Goal: Task Accomplishment & Management: Manage account settings

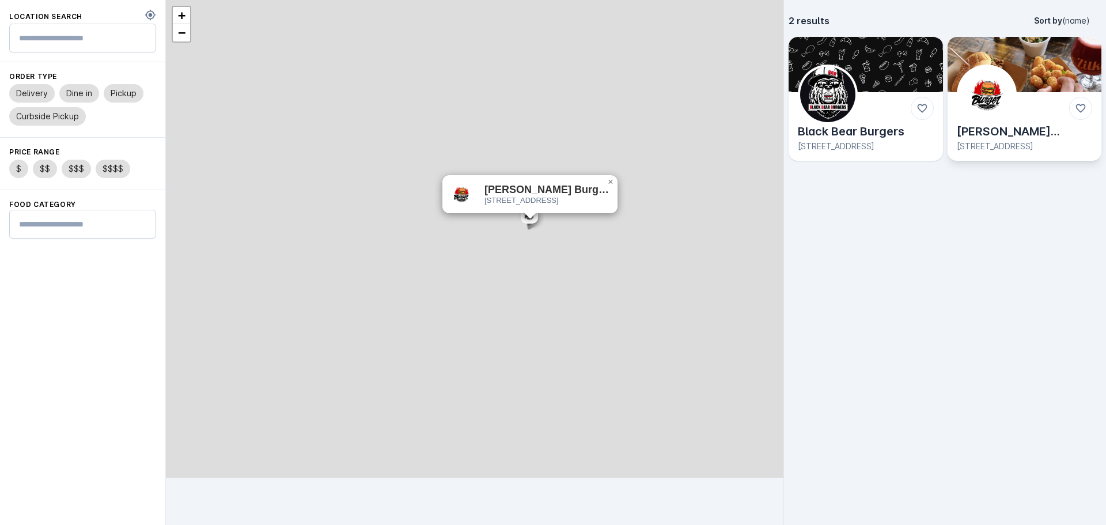
click at [998, 82] on img at bounding box center [986, 94] width 55 height 55
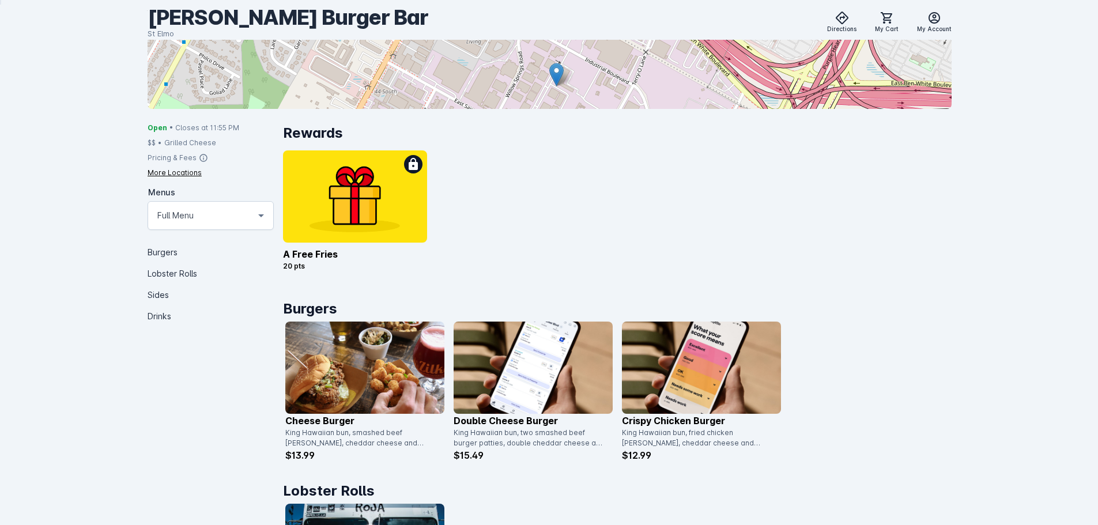
scroll to position [36, 0]
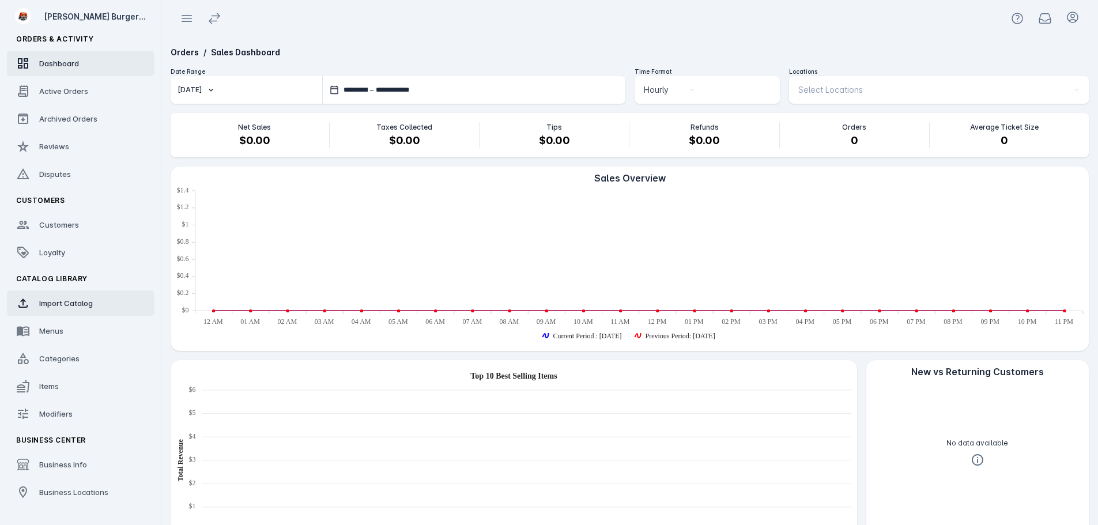
click at [46, 305] on span "Import Catalog" at bounding box center [66, 302] width 54 height 9
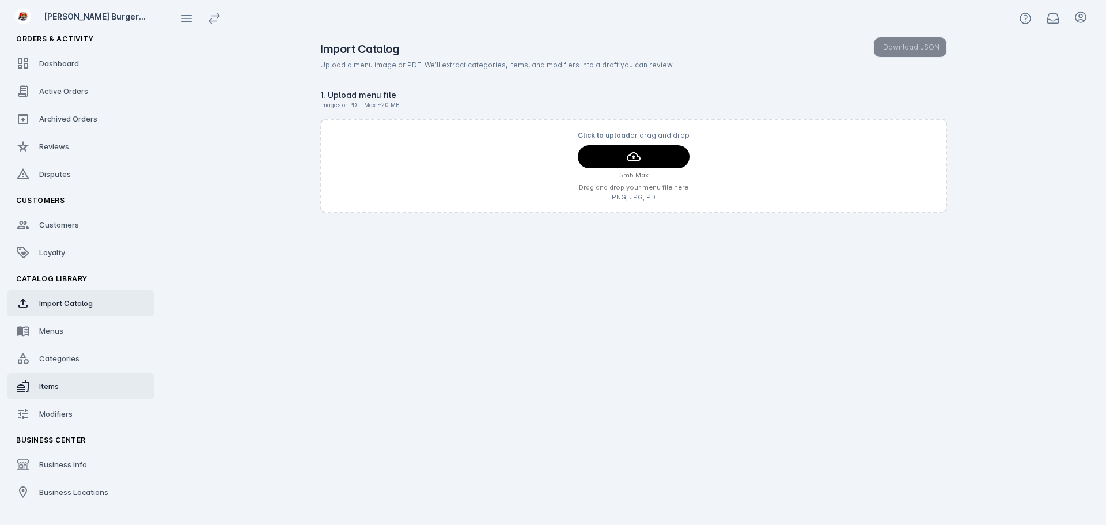
click at [57, 384] on span "Items" at bounding box center [49, 385] width 20 height 9
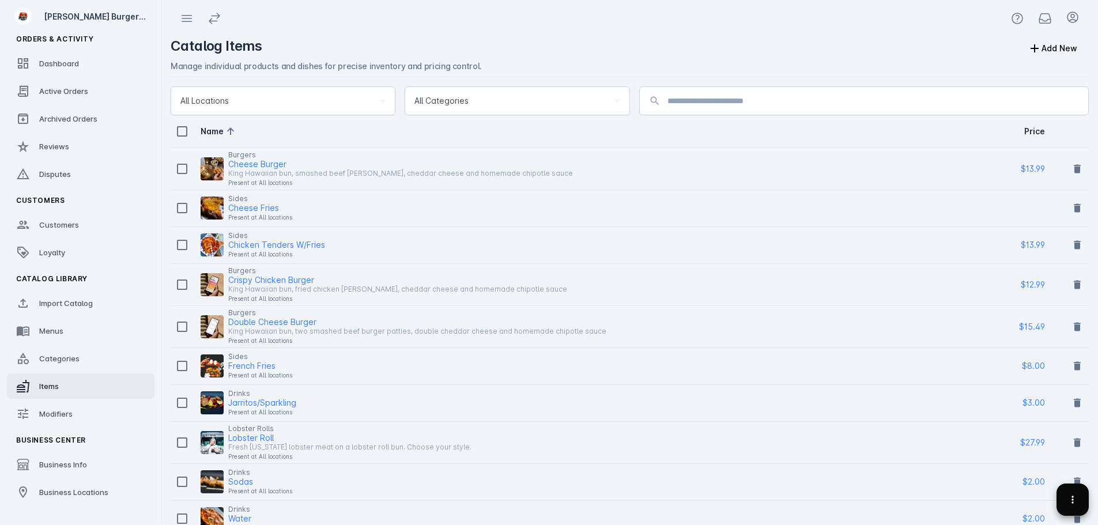
click at [1075, 496] on icon at bounding box center [1073, 500] width 12 height 12
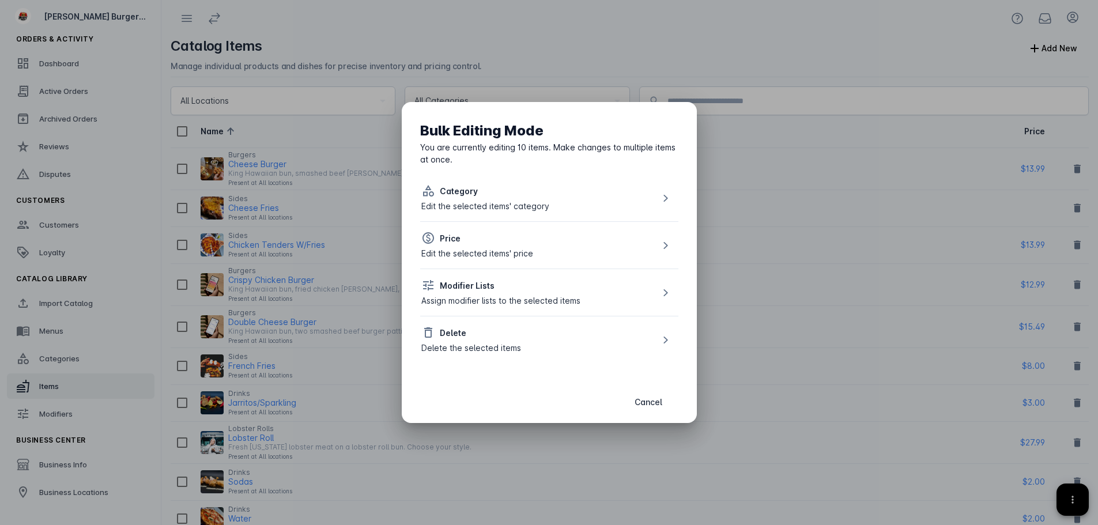
click at [454, 340] on div "Delete Delete the selected items" at bounding box center [471, 340] width 100 height 28
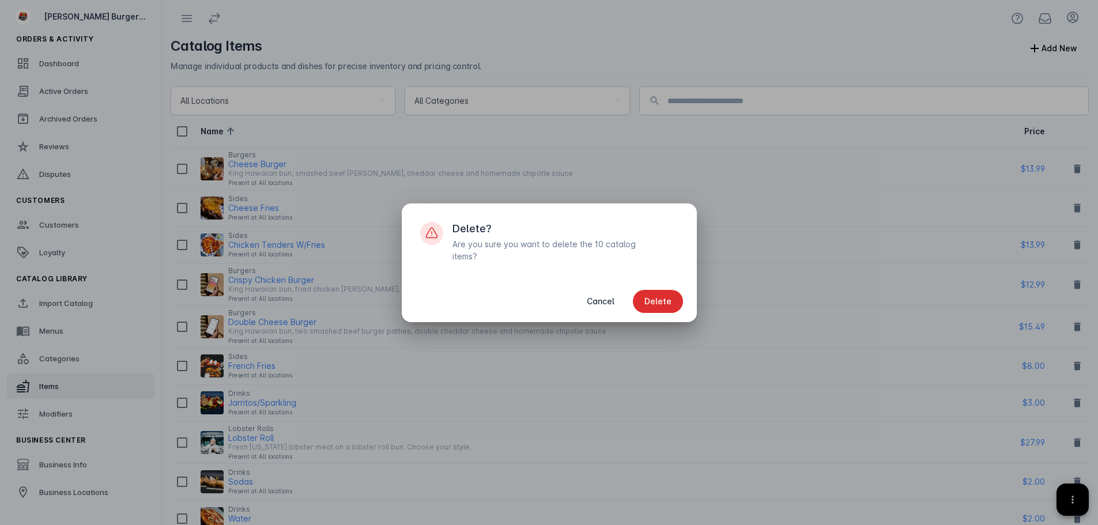
click at [671, 294] on span "button" at bounding box center [658, 302] width 50 height 28
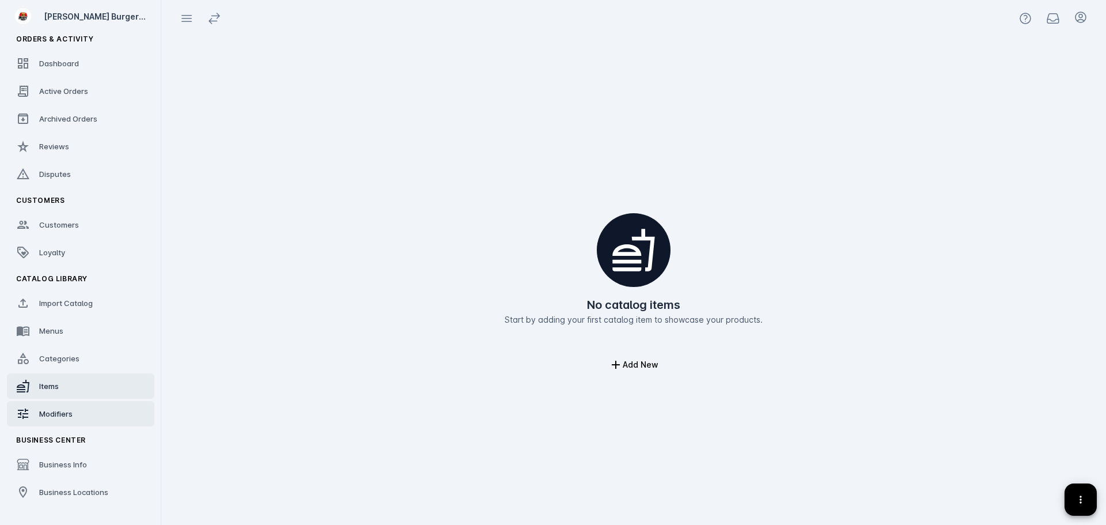
click at [59, 418] on div "Modifiers" at bounding box center [55, 414] width 33 height 12
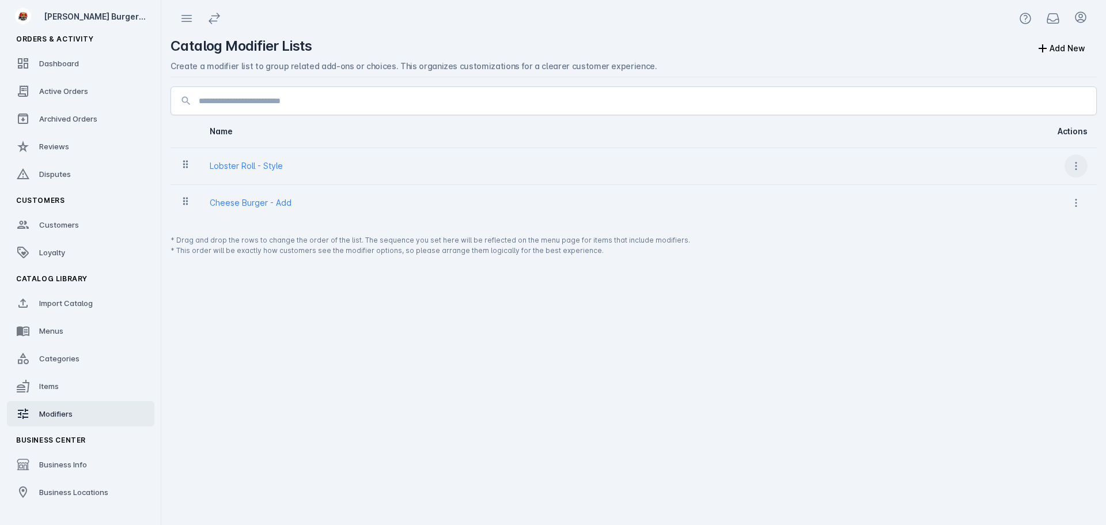
click at [1074, 165] on icon at bounding box center [1077, 166] width 12 height 12
click at [1027, 219] on icon at bounding box center [1021, 224] width 14 height 14
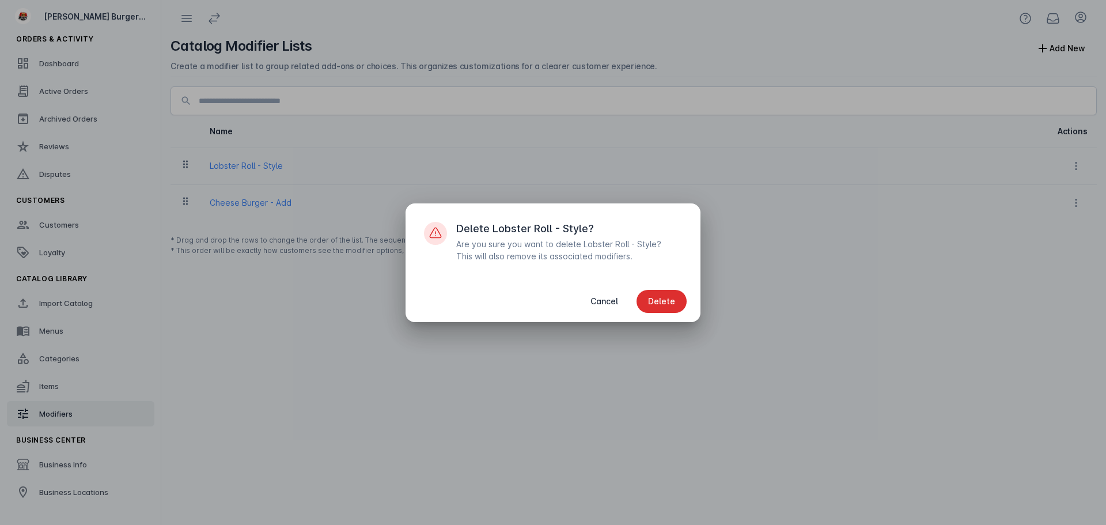
click at [662, 303] on span "Delete" at bounding box center [661, 301] width 27 height 8
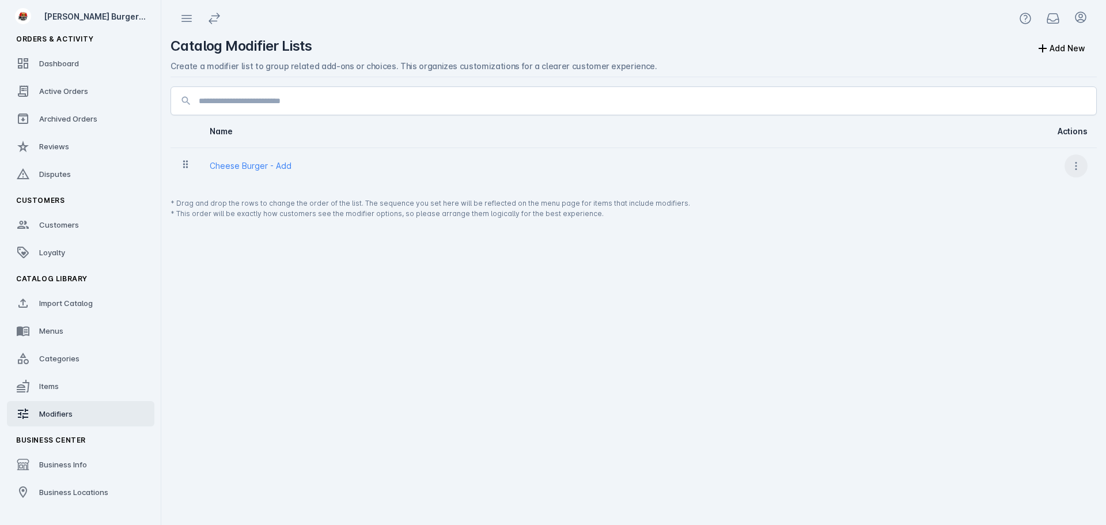
click at [1072, 167] on icon at bounding box center [1077, 166] width 12 height 12
click at [1022, 222] on icon at bounding box center [1021, 224] width 14 height 14
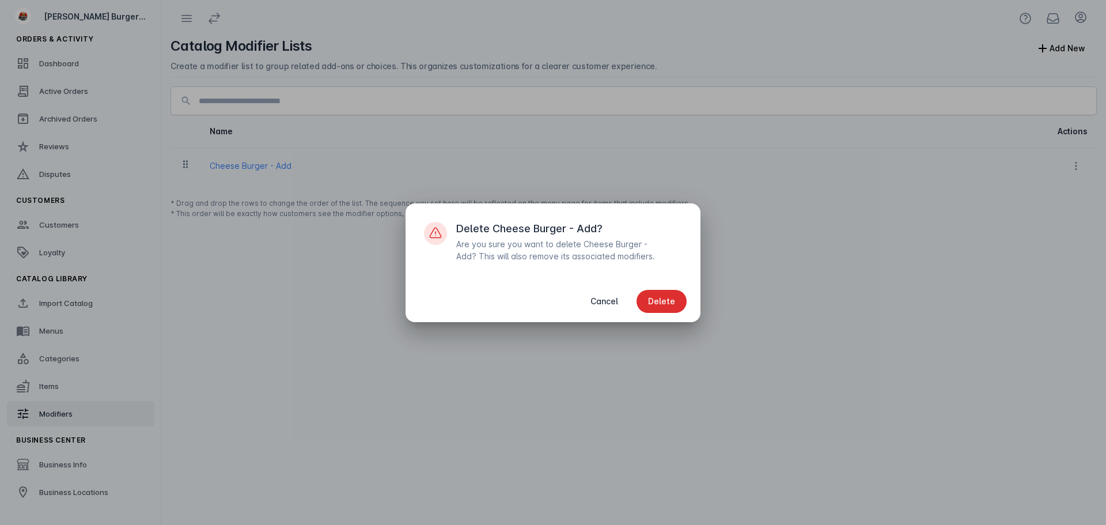
click at [665, 296] on button "Delete" at bounding box center [662, 301] width 50 height 23
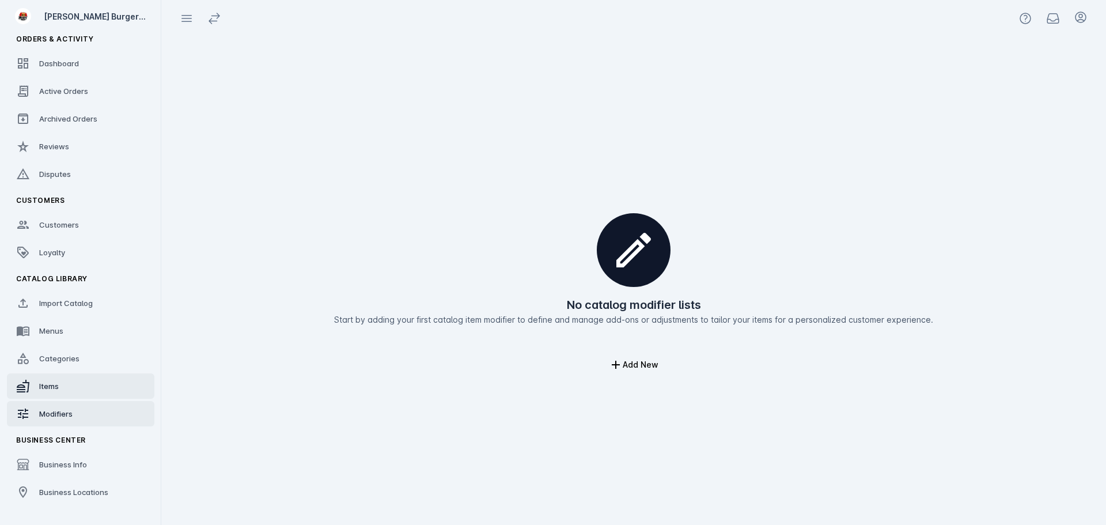
click at [56, 396] on link "Items" at bounding box center [81, 385] width 148 height 25
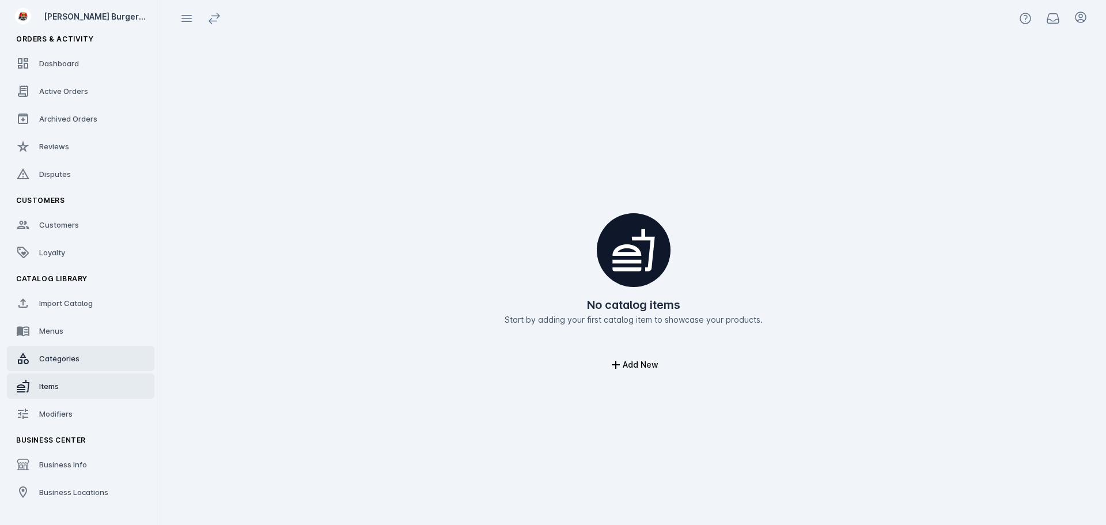
click at [73, 364] on div "Categories" at bounding box center [59, 359] width 40 height 12
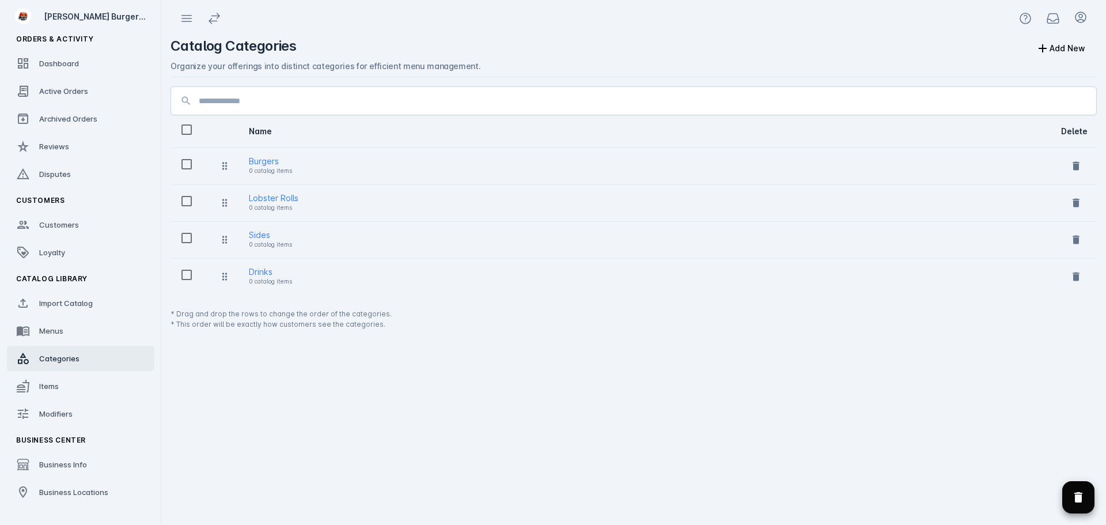
click at [1075, 498] on icon "Delete selected categories" at bounding box center [1079, 497] width 8 height 10
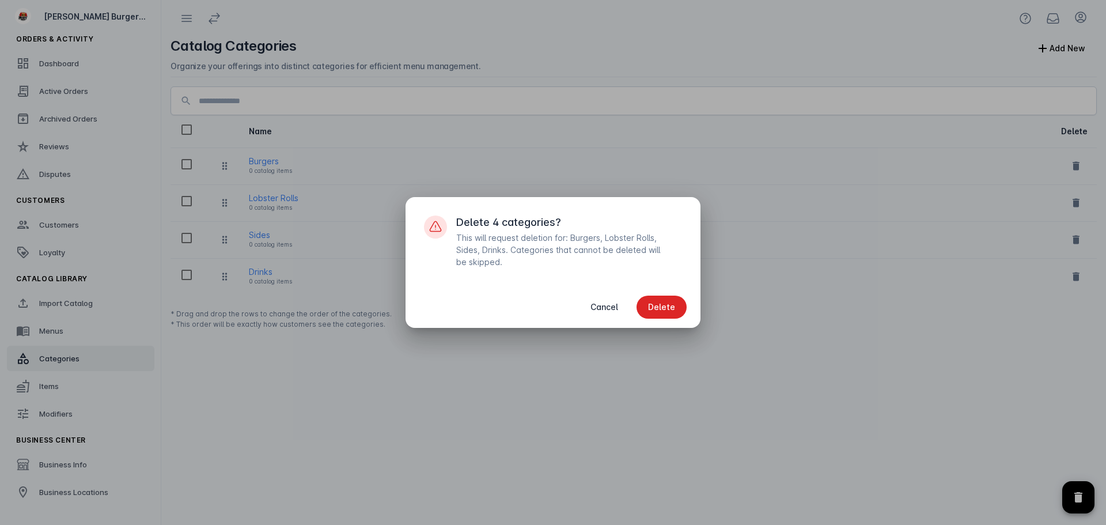
drag, startPoint x: 663, startPoint y: 309, endPoint x: 517, endPoint y: 305, distance: 145.8
click at [662, 309] on span "Delete" at bounding box center [661, 307] width 27 height 8
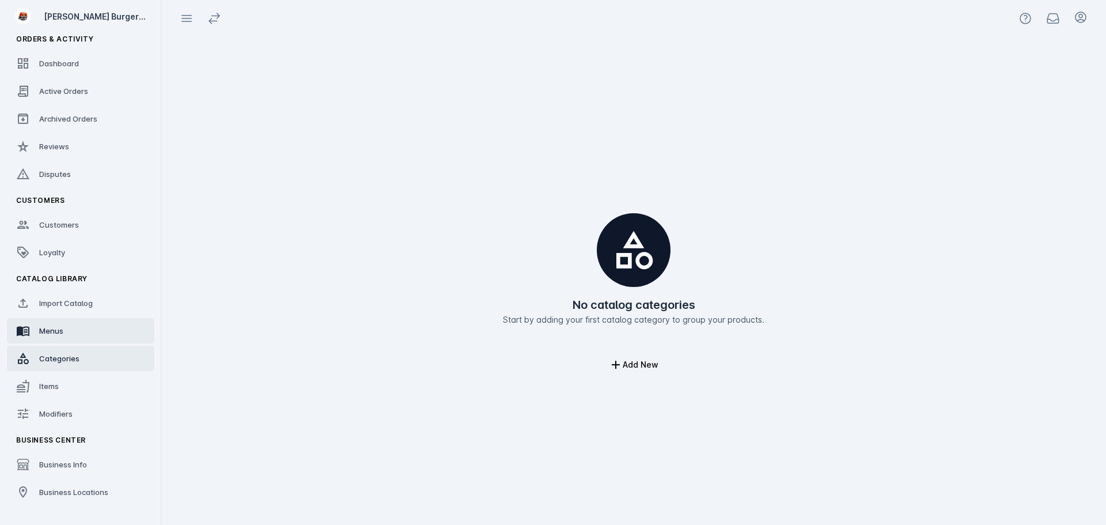
click at [86, 330] on link "Menus" at bounding box center [81, 330] width 148 height 25
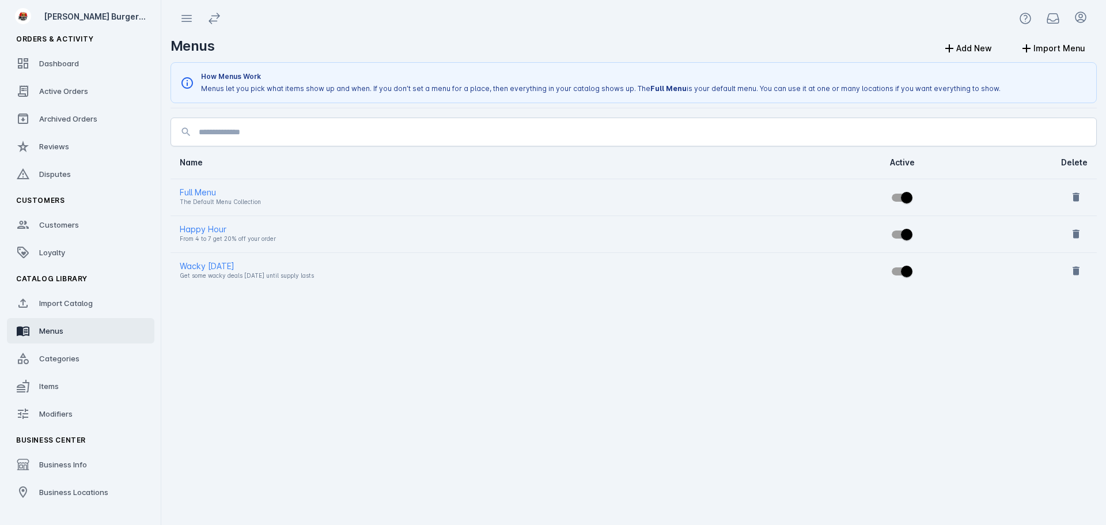
click at [80, 303] on span "Import Catalog" at bounding box center [66, 302] width 54 height 9
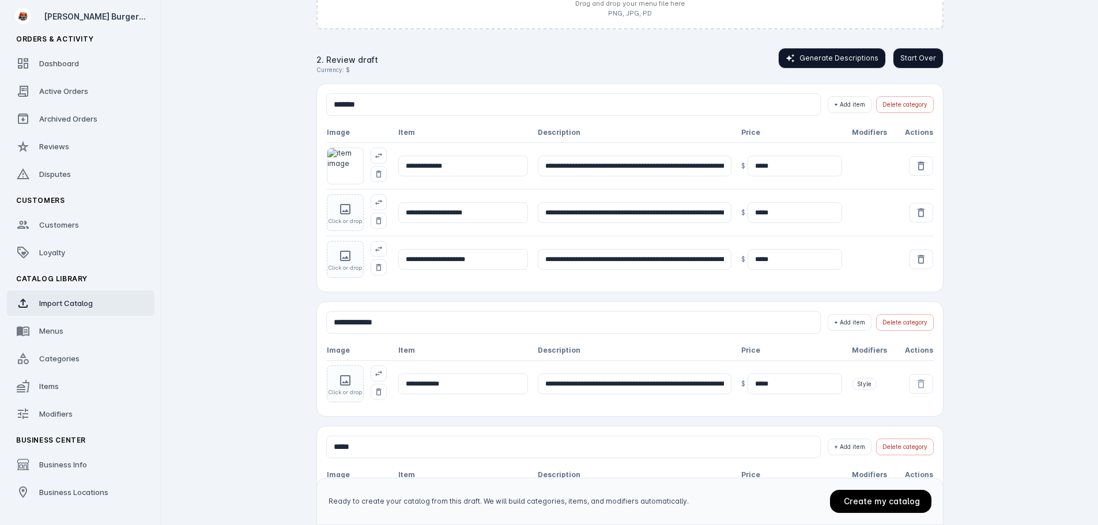
scroll to position [230, 0]
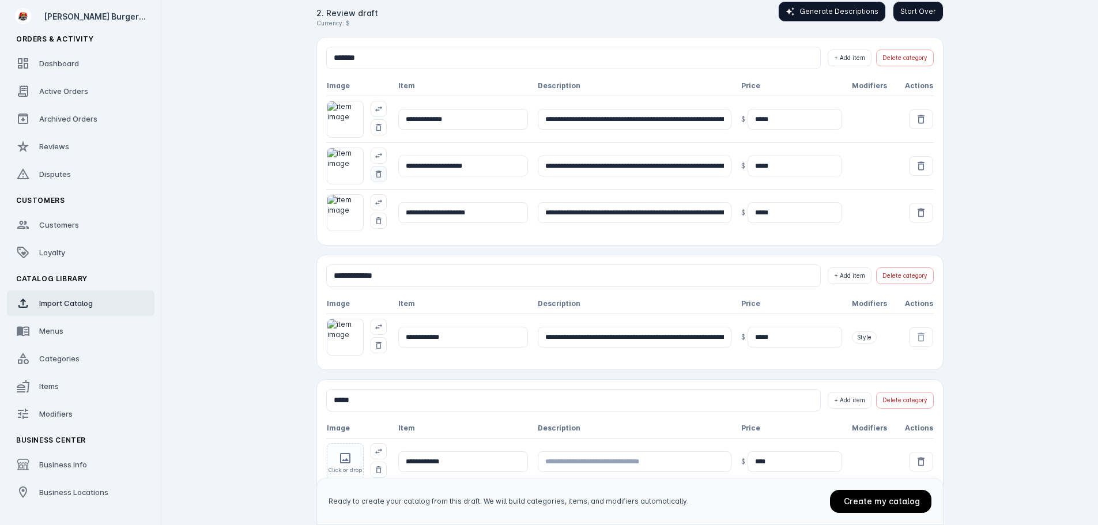
click at [378, 172] on icon "Remove image" at bounding box center [378, 173] width 9 height 9
click at [379, 131] on icon "Remove image" at bounding box center [378, 127] width 5 height 7
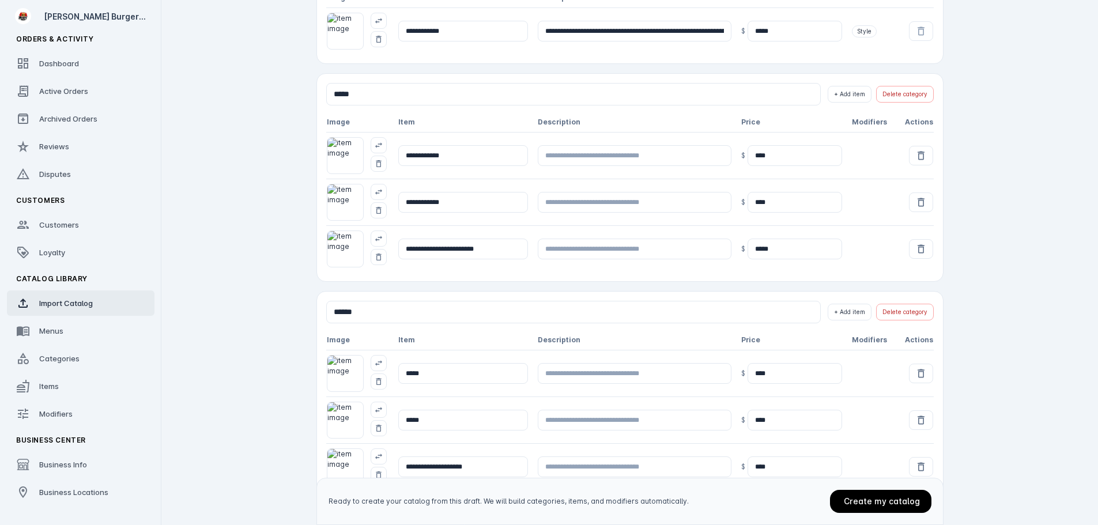
scroll to position [576, 0]
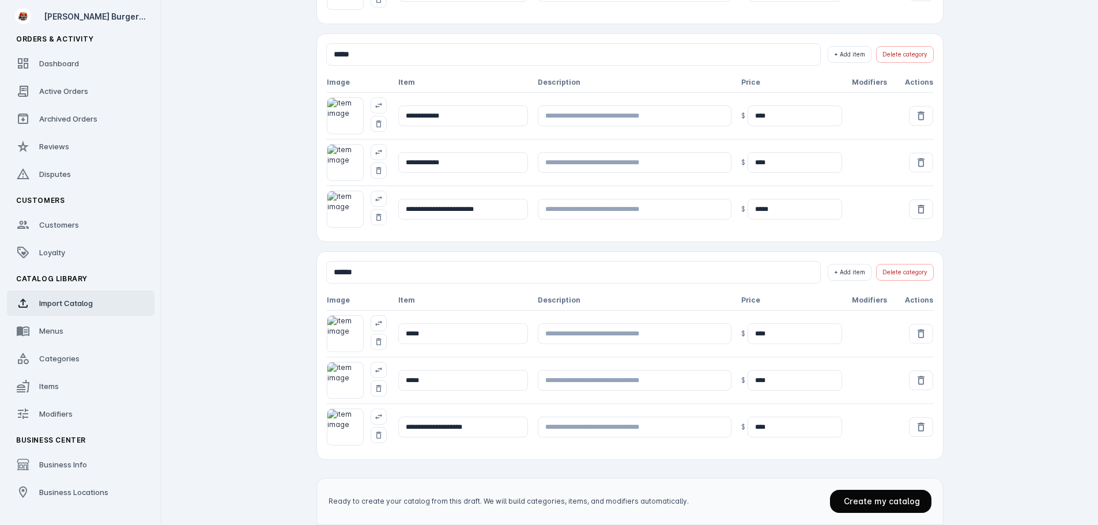
click at [874, 506] on span at bounding box center [880, 501] width 101 height 28
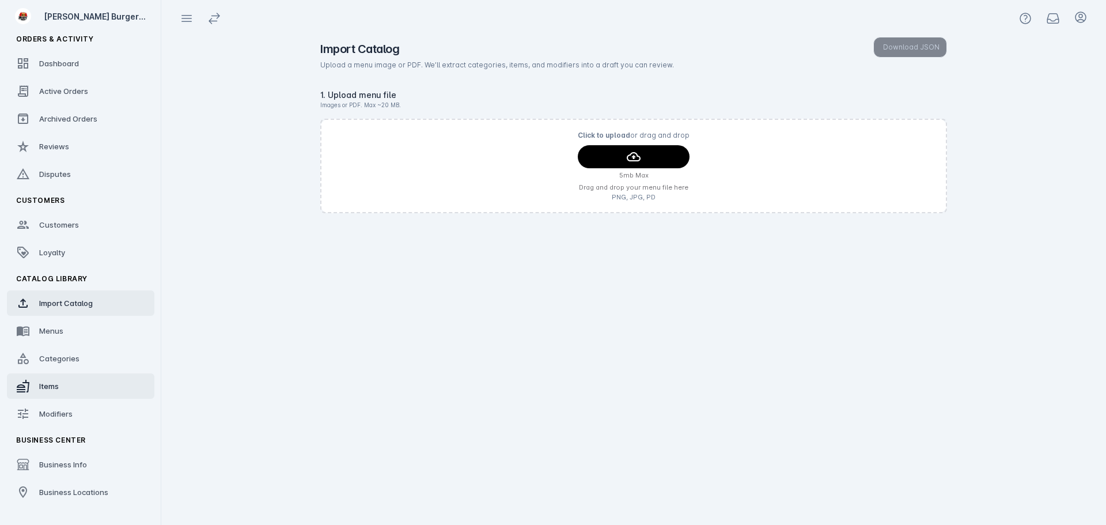
click at [62, 387] on link "Items" at bounding box center [81, 385] width 148 height 25
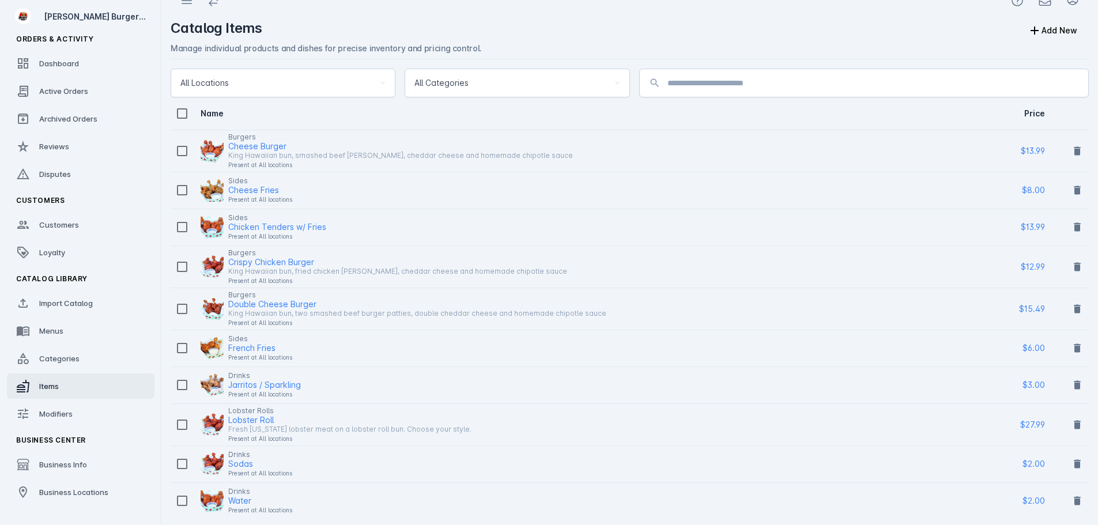
scroll to position [50, 0]
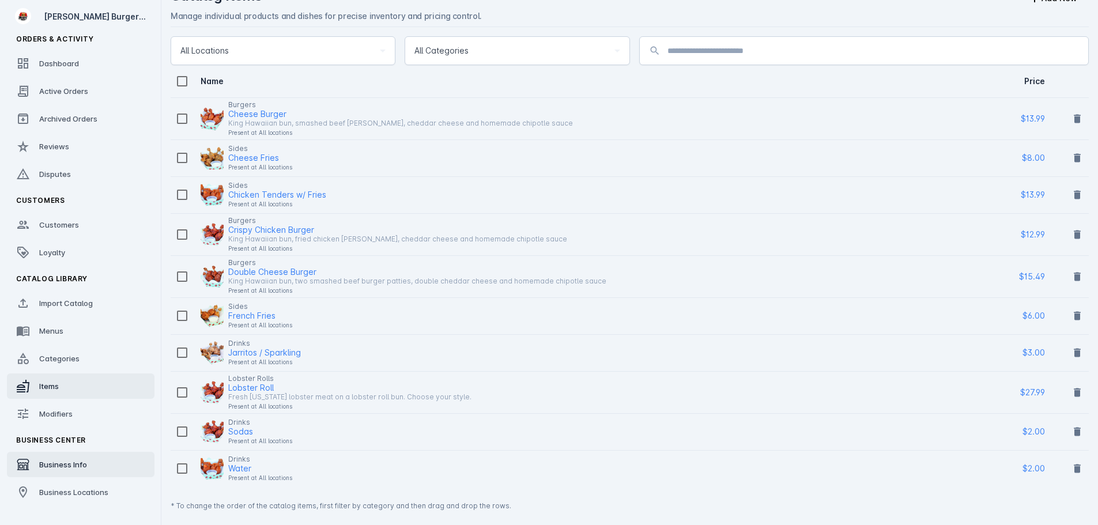
drag, startPoint x: 76, startPoint y: 492, endPoint x: 113, endPoint y: 464, distance: 45.8
click at [77, 492] on span "Business Locations" at bounding box center [73, 491] width 69 height 9
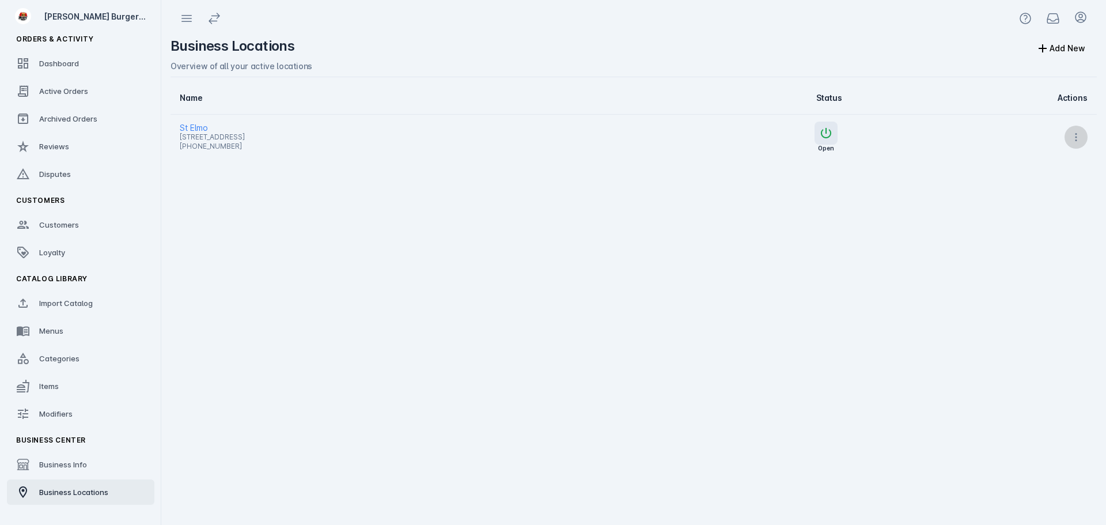
click at [1073, 133] on icon at bounding box center [1077, 137] width 12 height 12
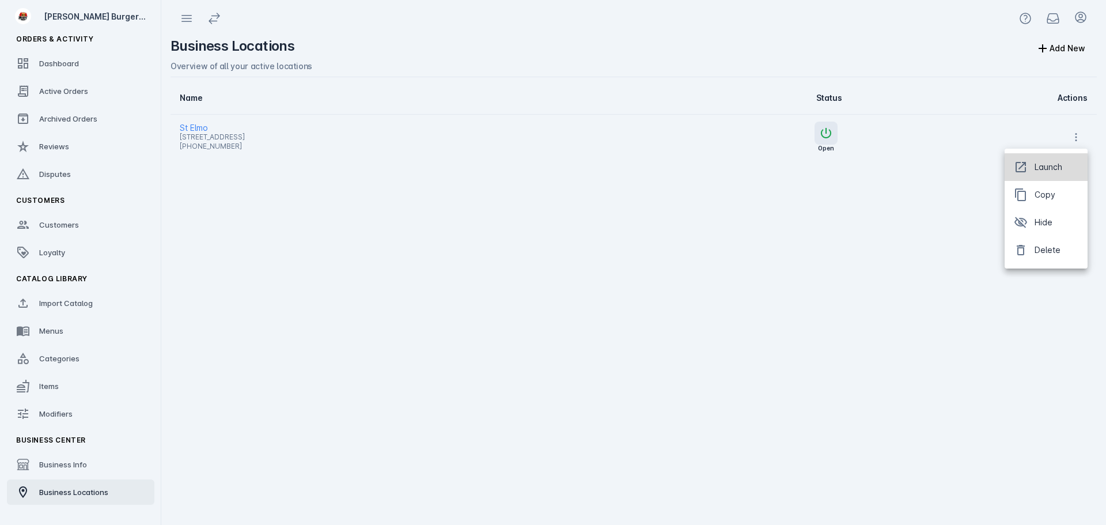
click at [1045, 168] on span "Launch" at bounding box center [1049, 167] width 28 height 14
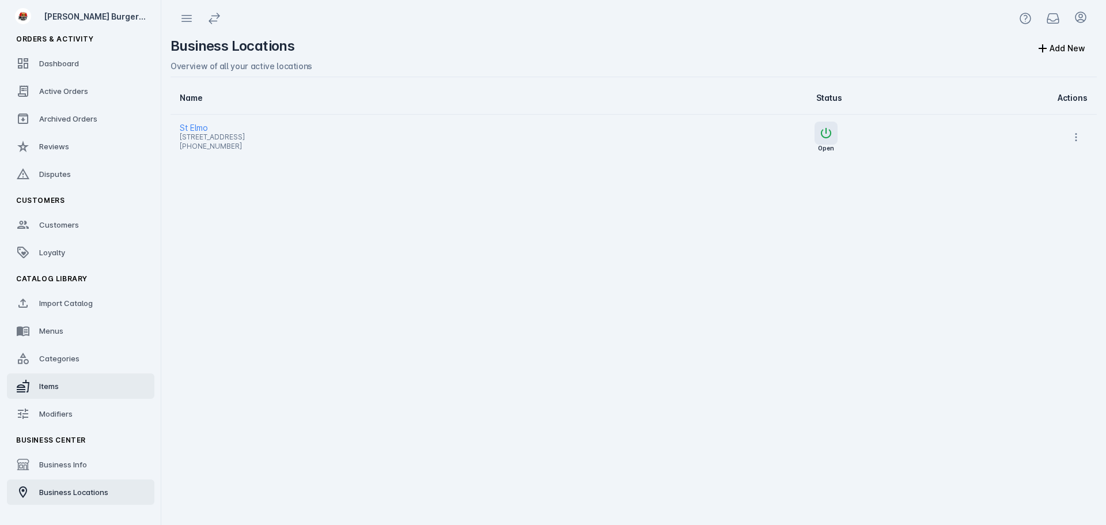
click at [53, 388] on span "Items" at bounding box center [49, 385] width 20 height 9
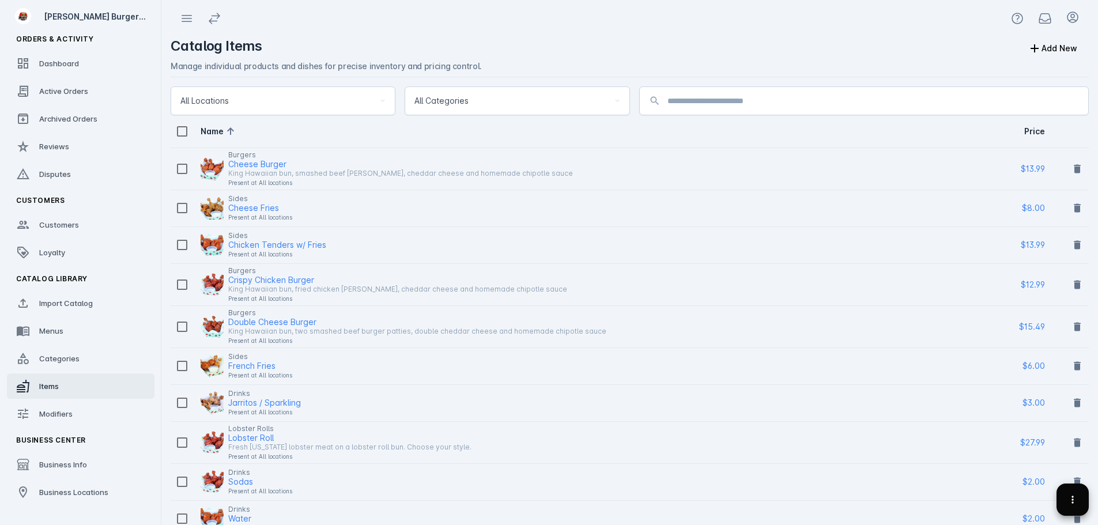
click at [1075, 502] on icon at bounding box center [1073, 500] width 12 height 12
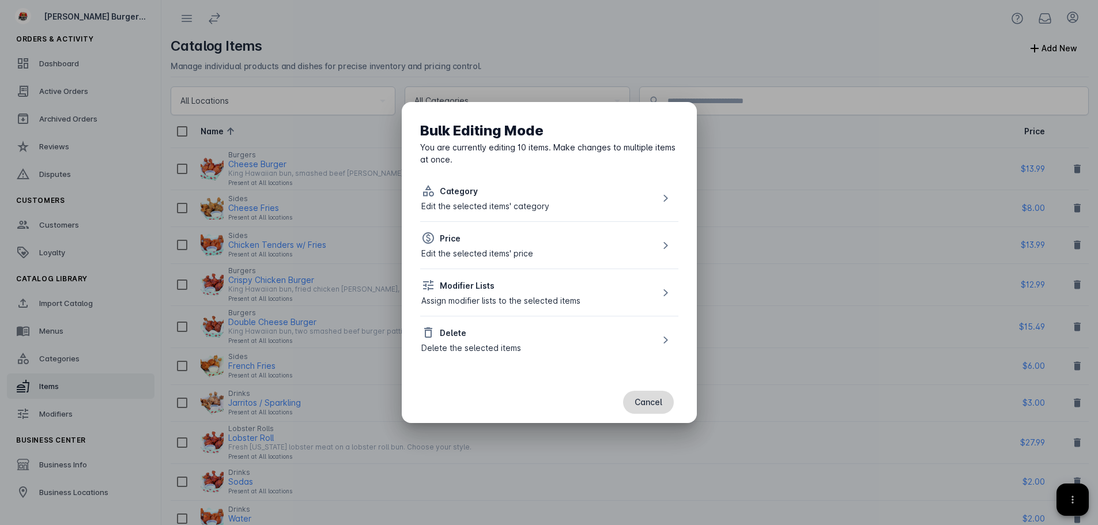
click at [648, 406] on span "Cancel" at bounding box center [648, 402] width 28 height 8
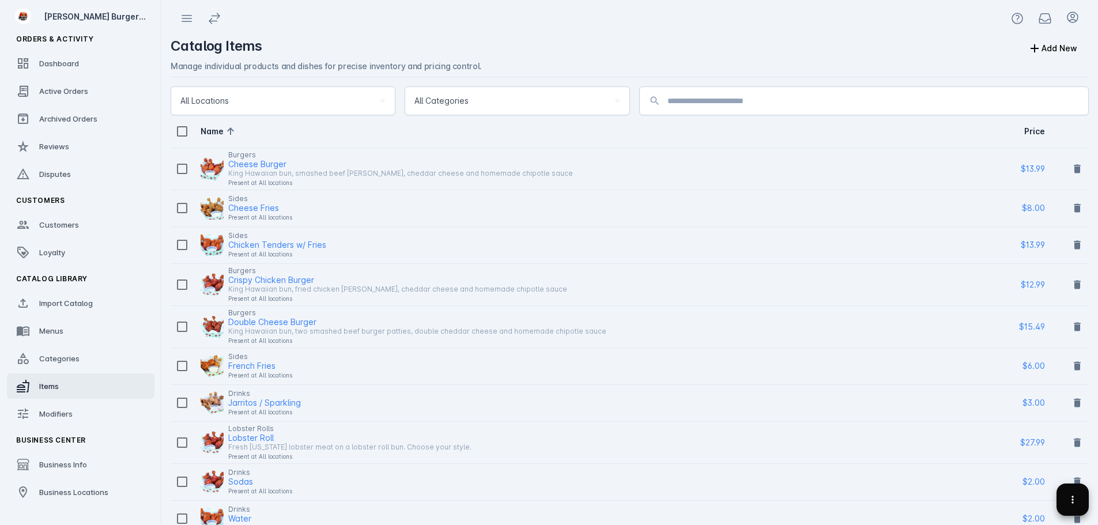
click at [1071, 505] on span at bounding box center [1073, 500] width 28 height 28
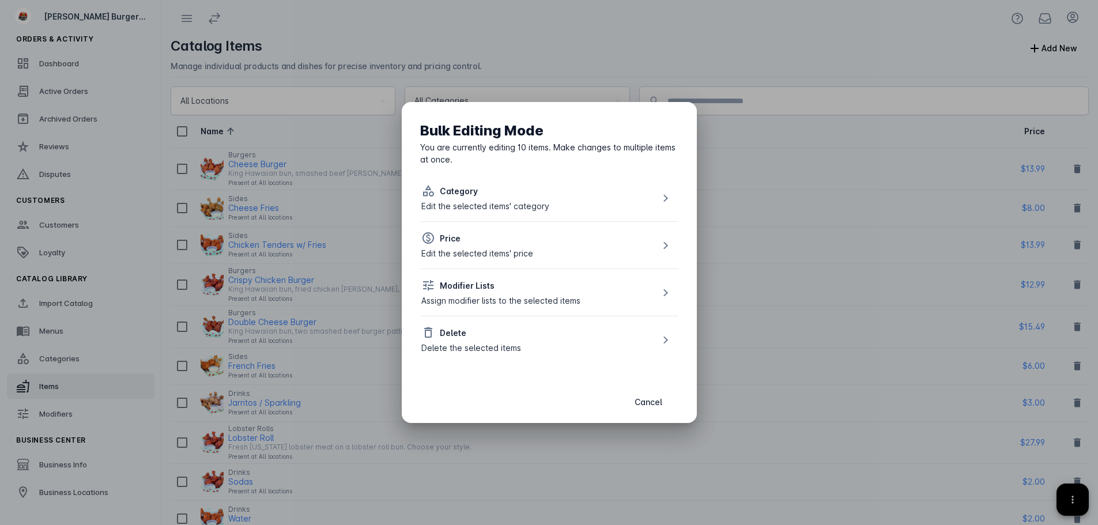
click at [486, 337] on div "Delete" at bounding box center [471, 333] width 100 height 14
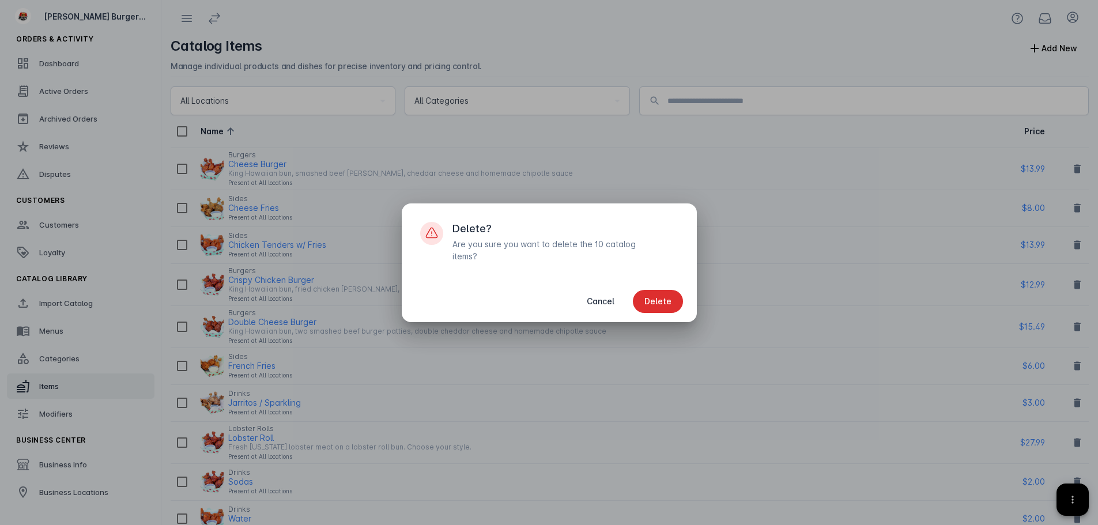
click at [659, 297] on span "Delete" at bounding box center [657, 301] width 27 height 8
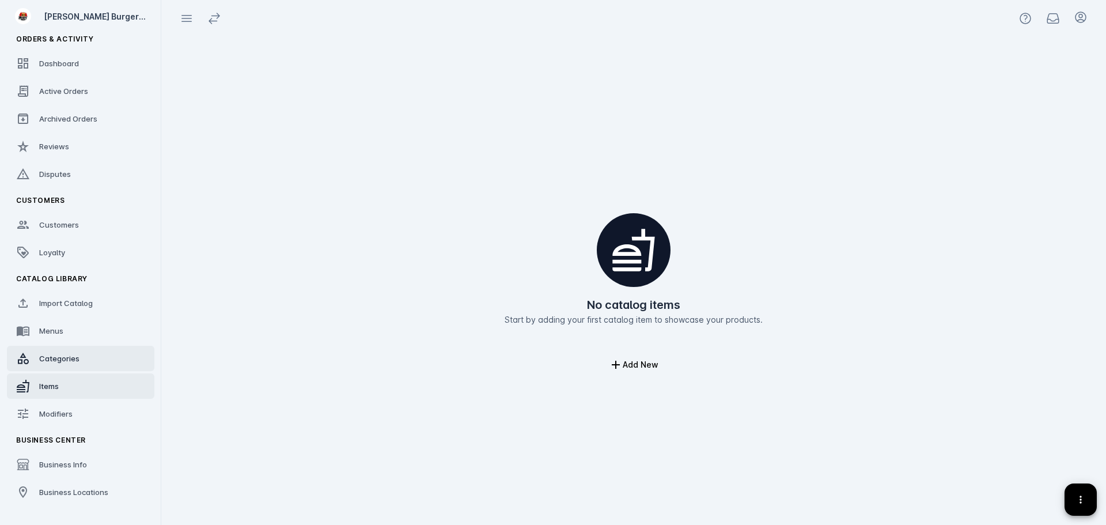
click at [70, 356] on span "Categories" at bounding box center [59, 358] width 40 height 9
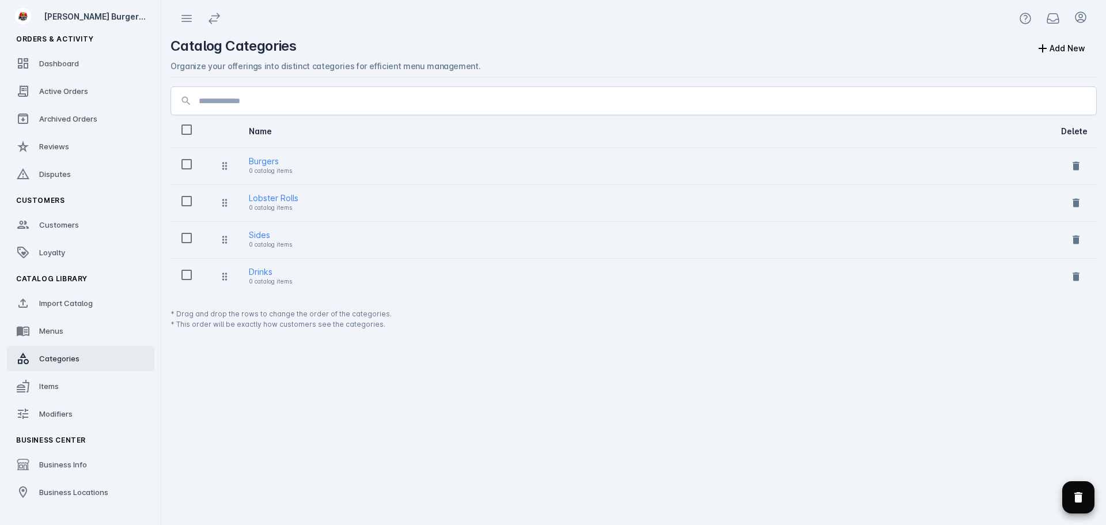
click at [1072, 490] on span "Delete selected categories" at bounding box center [1079, 497] width 28 height 28
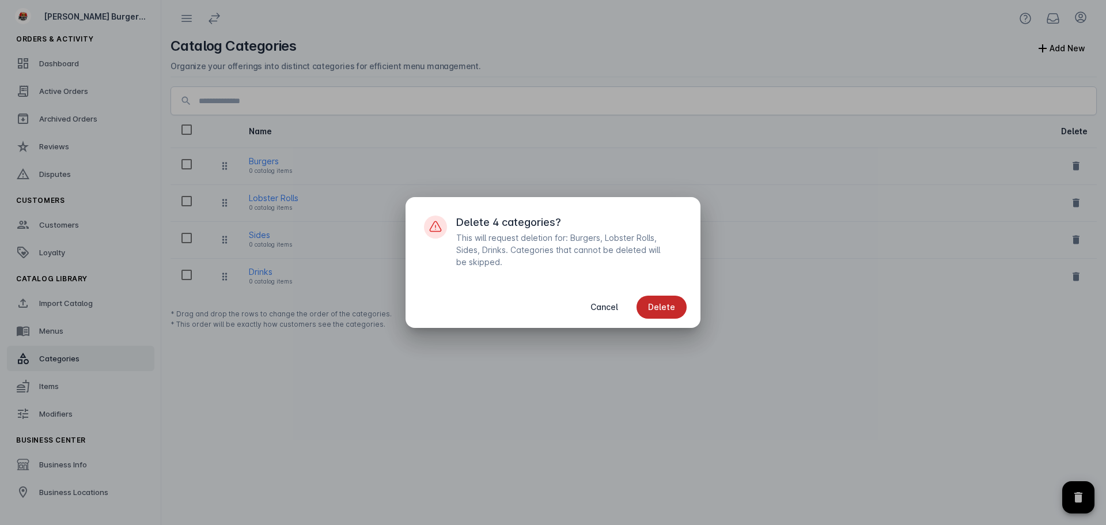
click at [658, 307] on span "Delete" at bounding box center [661, 307] width 27 height 8
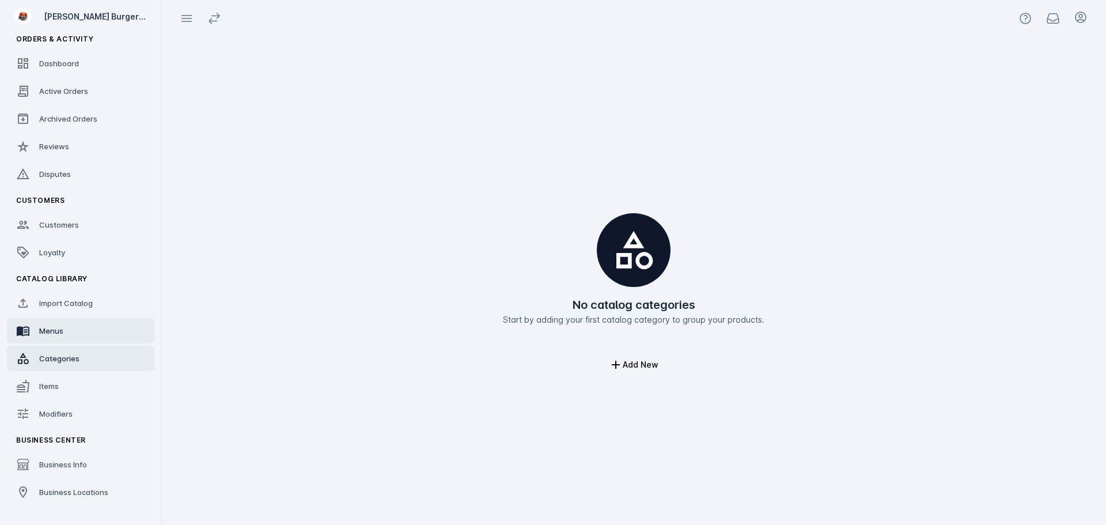
click at [103, 328] on link "Menus" at bounding box center [81, 330] width 148 height 25
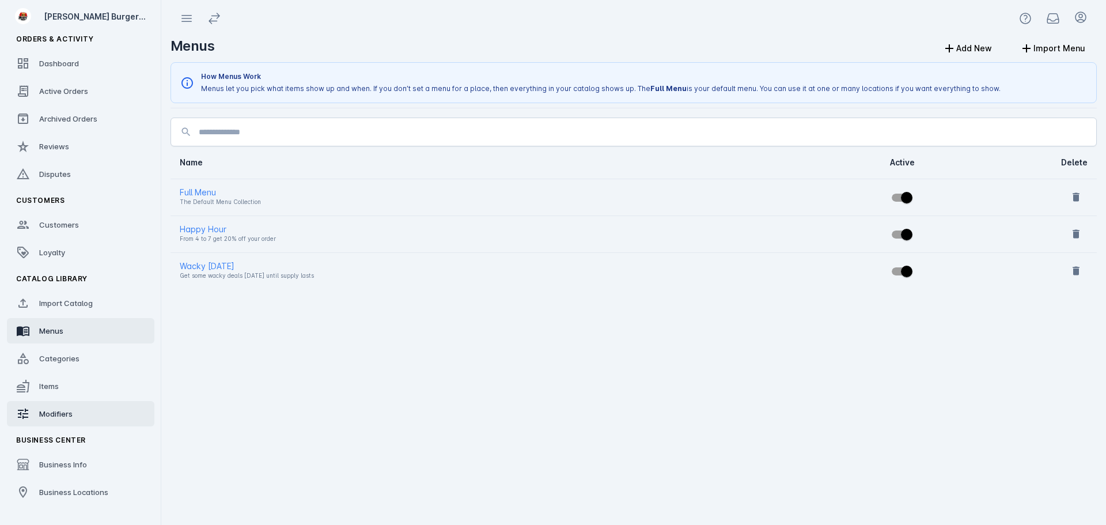
click at [58, 411] on span "Modifiers" at bounding box center [55, 413] width 33 height 9
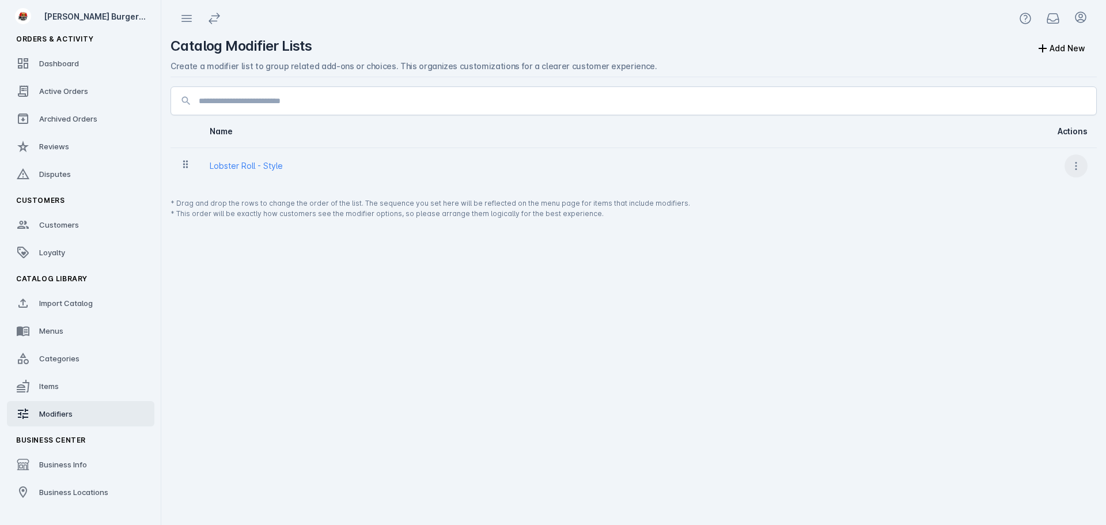
click at [1067, 158] on span at bounding box center [1077, 166] width 28 height 28
click at [1019, 218] on icon at bounding box center [1021, 224] width 14 height 14
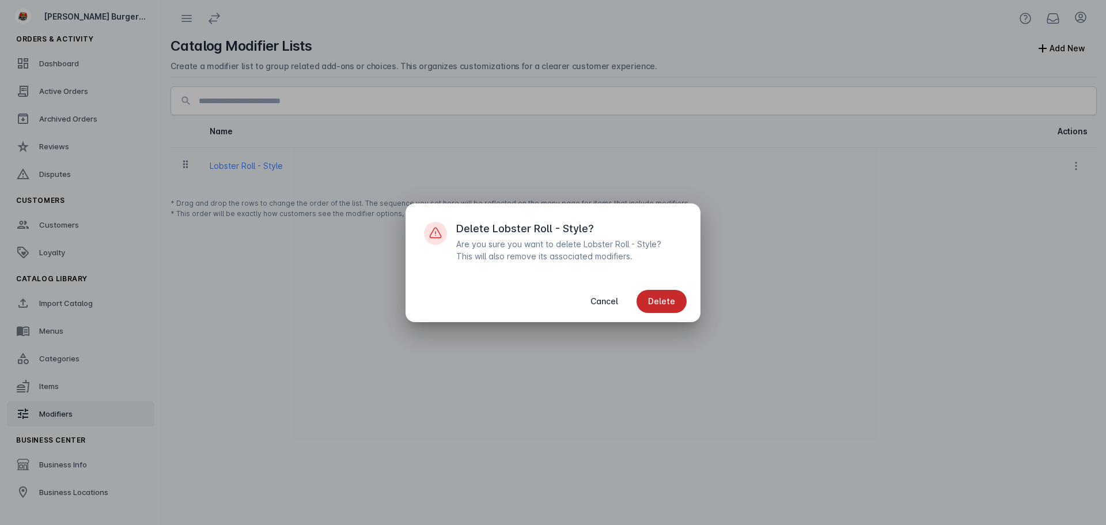
click at [650, 305] on span "Delete" at bounding box center [661, 301] width 27 height 8
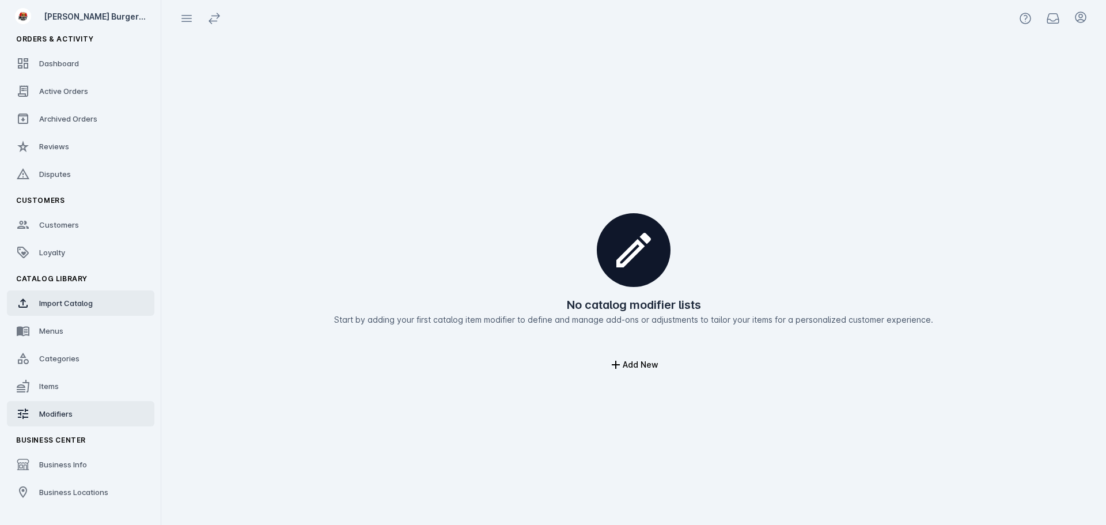
click at [97, 308] on link "Import Catalog" at bounding box center [81, 302] width 148 height 25
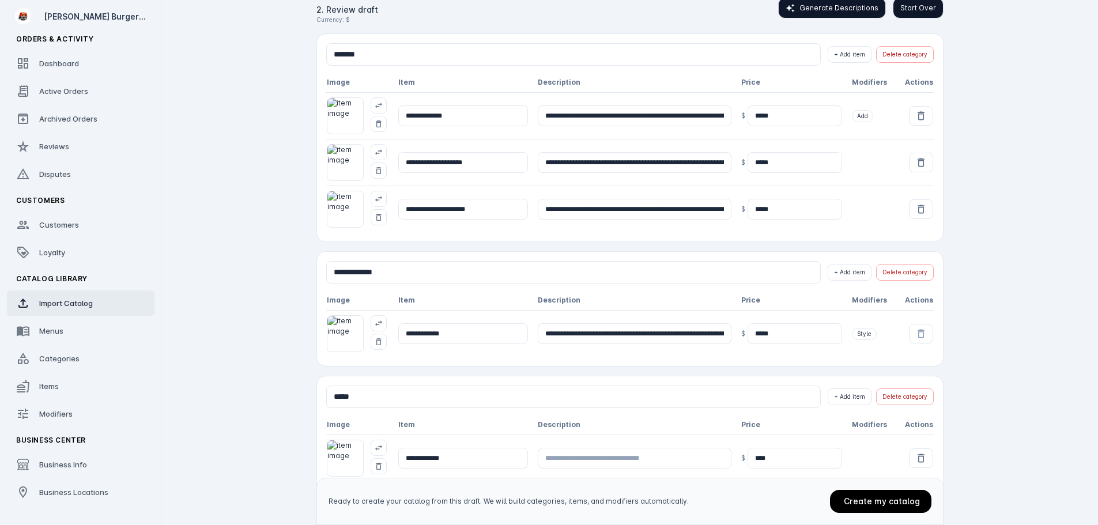
scroll to position [230, 0]
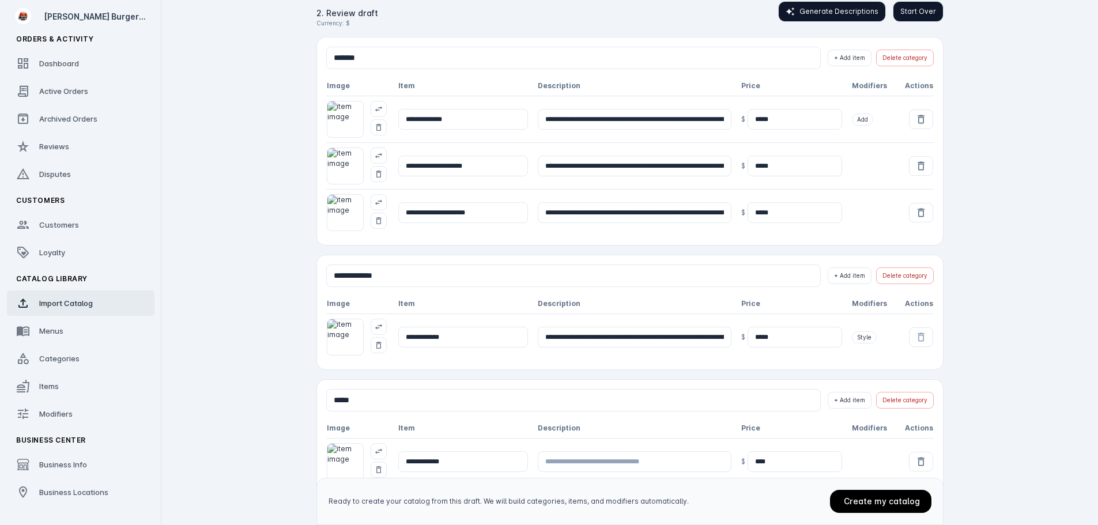
click at [811, 17] on button "Generate Descriptions" at bounding box center [832, 11] width 108 height 21
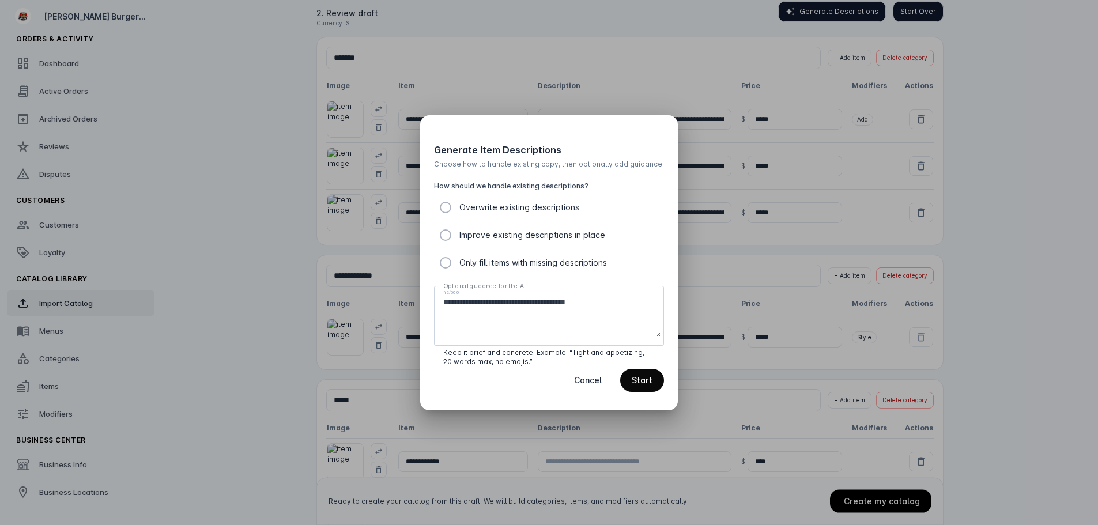
click at [632, 377] on span "Start" at bounding box center [642, 380] width 21 height 8
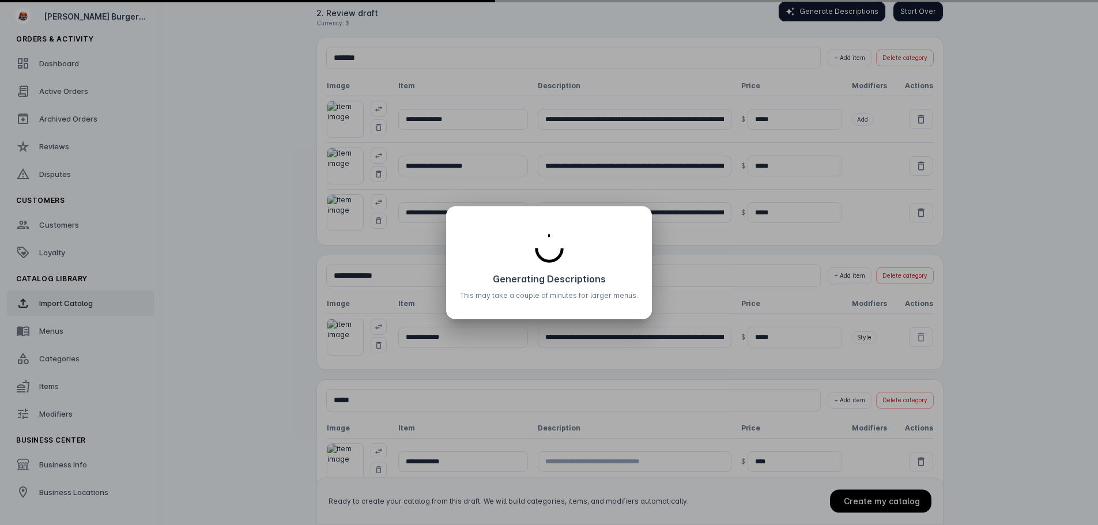
type input "**********"
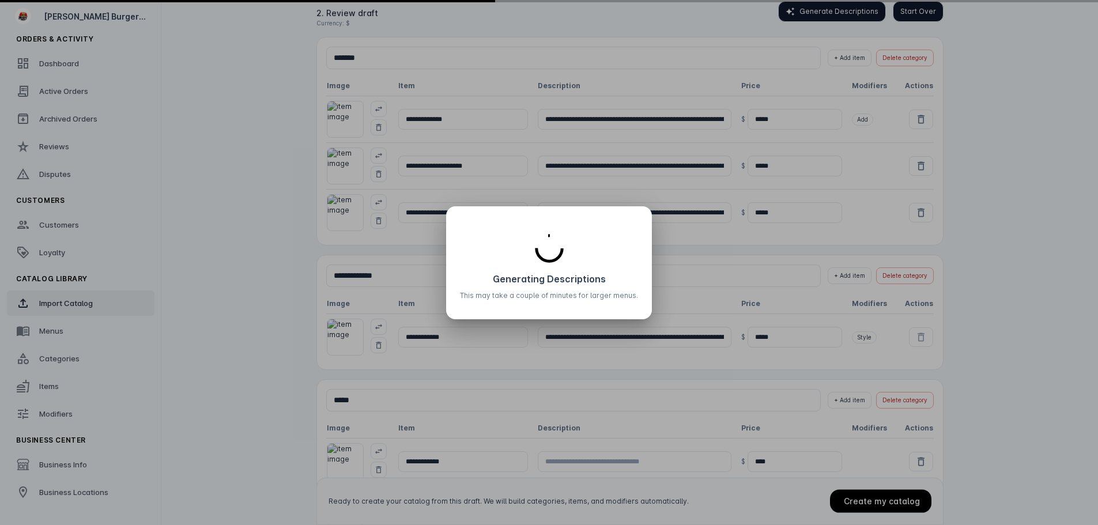
type input "**********"
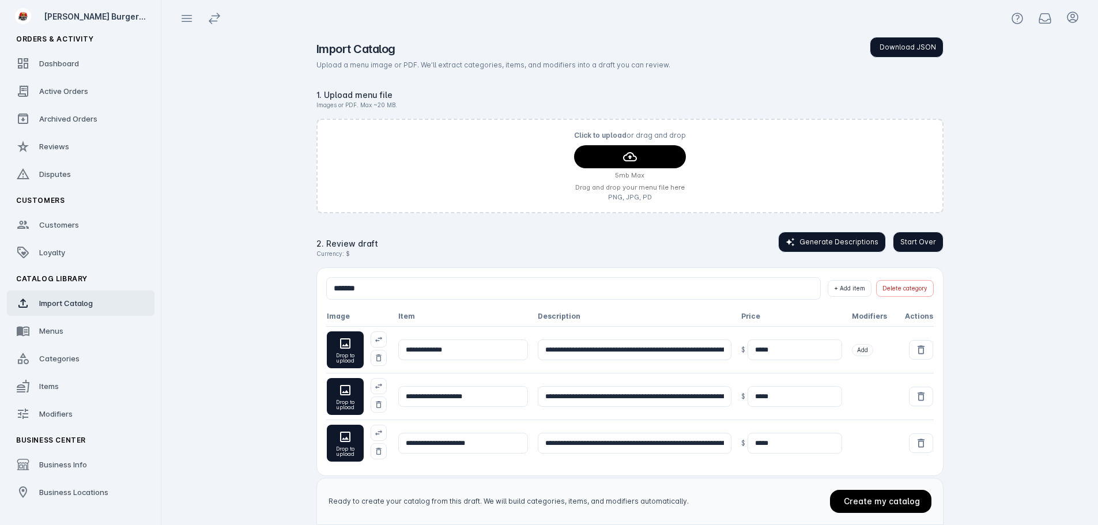
scroll to position [230, 0]
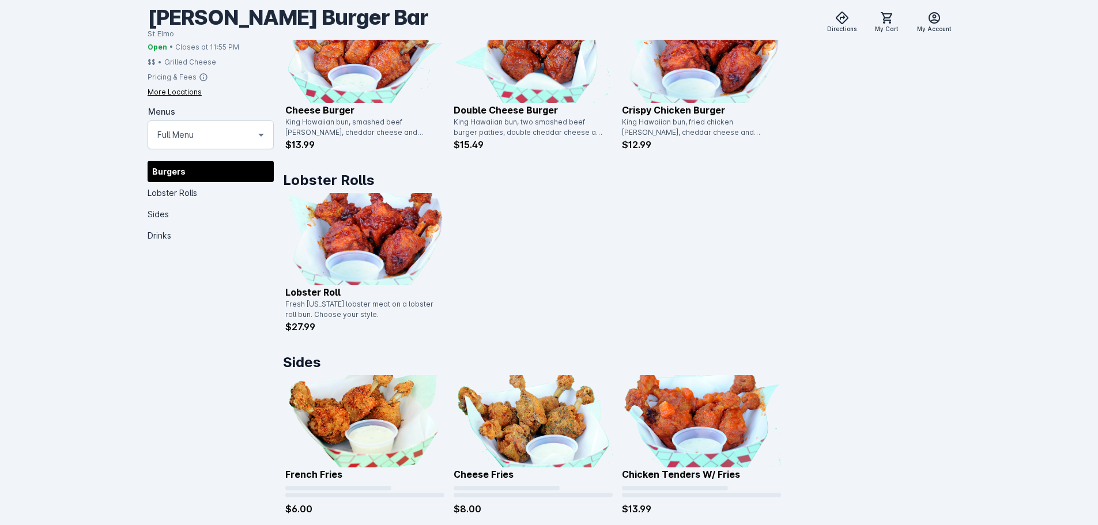
scroll to position [634, 0]
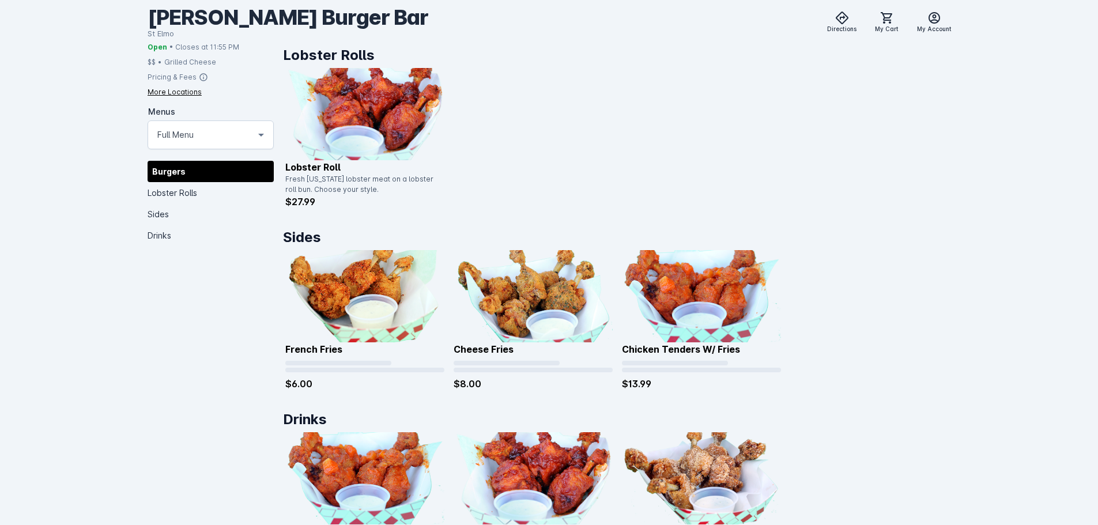
click at [704, 309] on img at bounding box center [701, 296] width 159 height 92
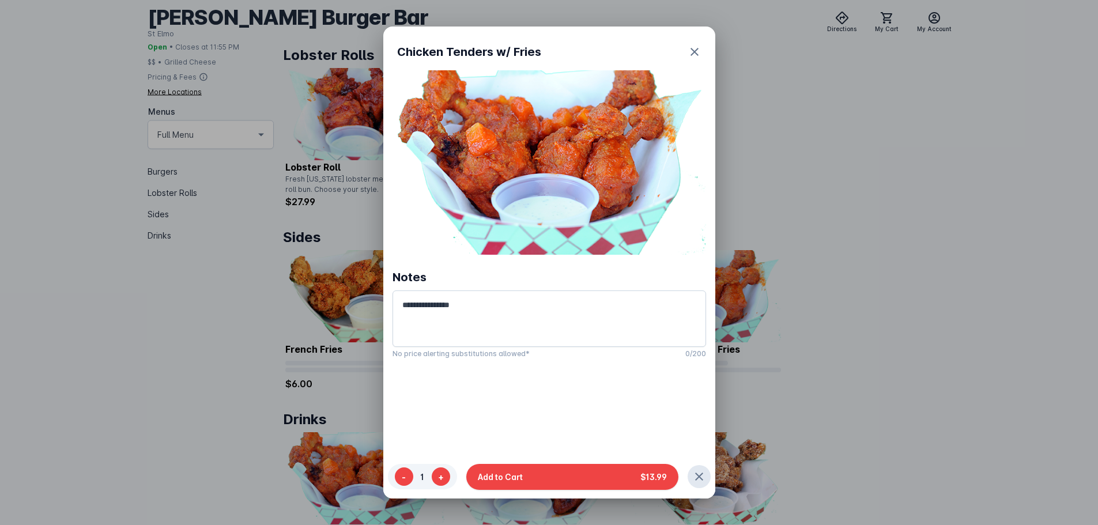
click at [955, 253] on div at bounding box center [549, 262] width 1098 height 525
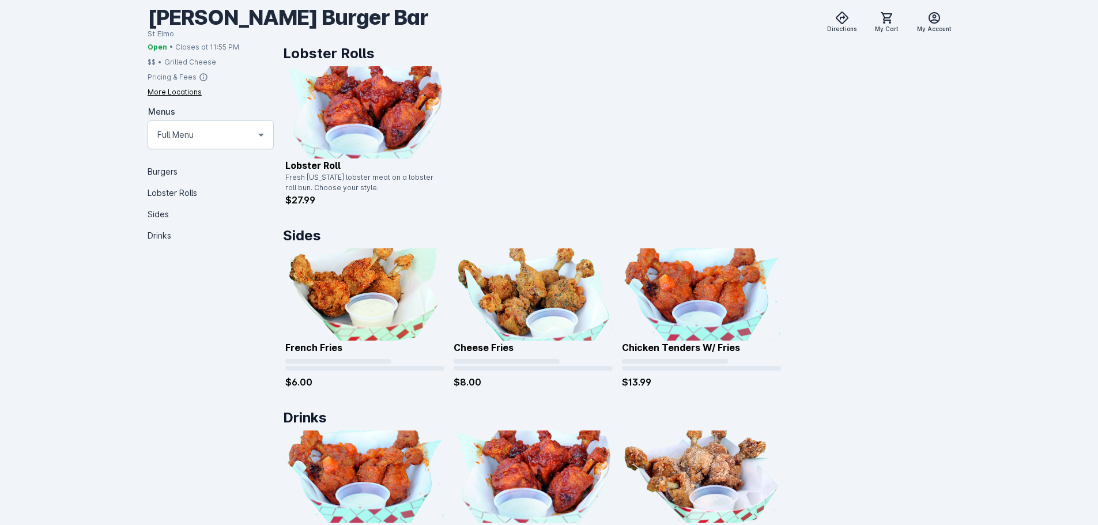
scroll to position [670, 0]
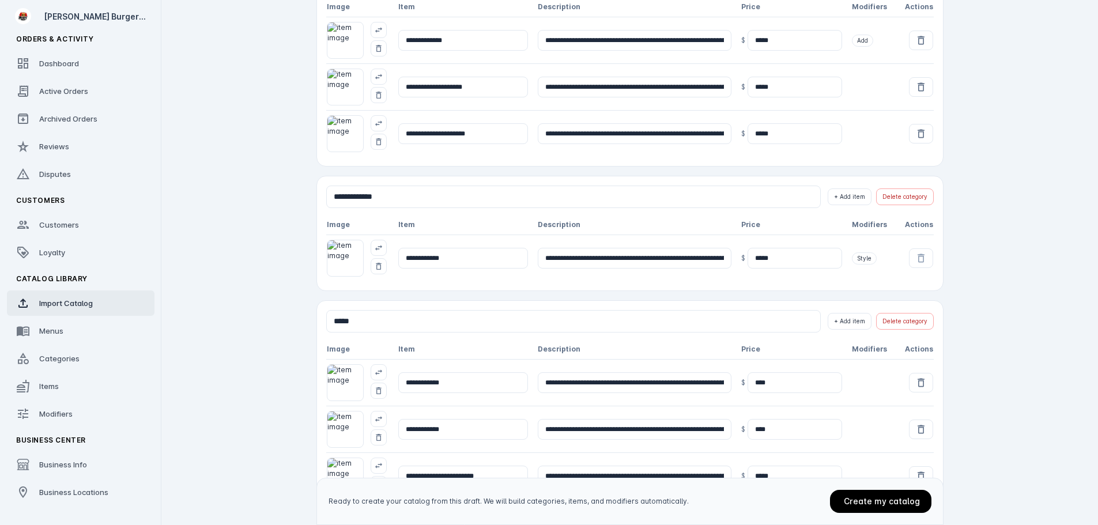
scroll to position [346, 0]
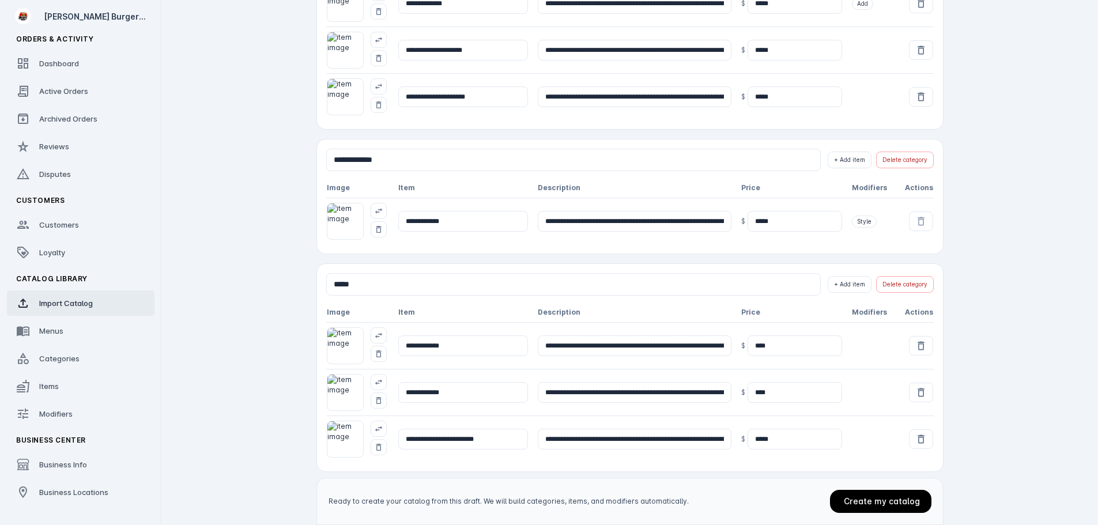
drag, startPoint x: 769, startPoint y: 395, endPoint x: 705, endPoint y: 393, distance: 64.0
click at [705, 393] on tr "**********" at bounding box center [629, 392] width 607 height 47
click at [857, 500] on span "Create my catalog" at bounding box center [882, 501] width 76 height 10
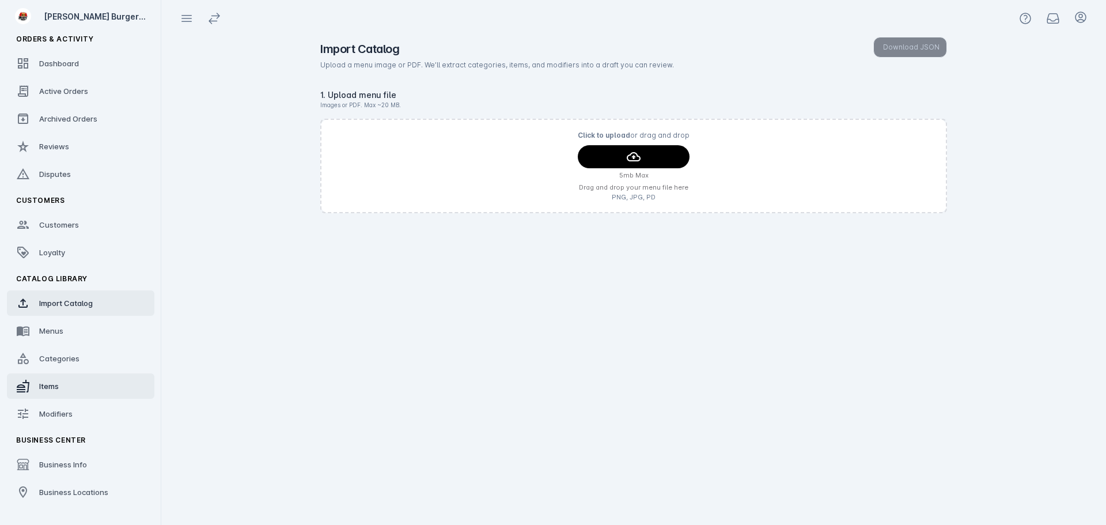
click at [59, 377] on link "Items" at bounding box center [81, 385] width 148 height 25
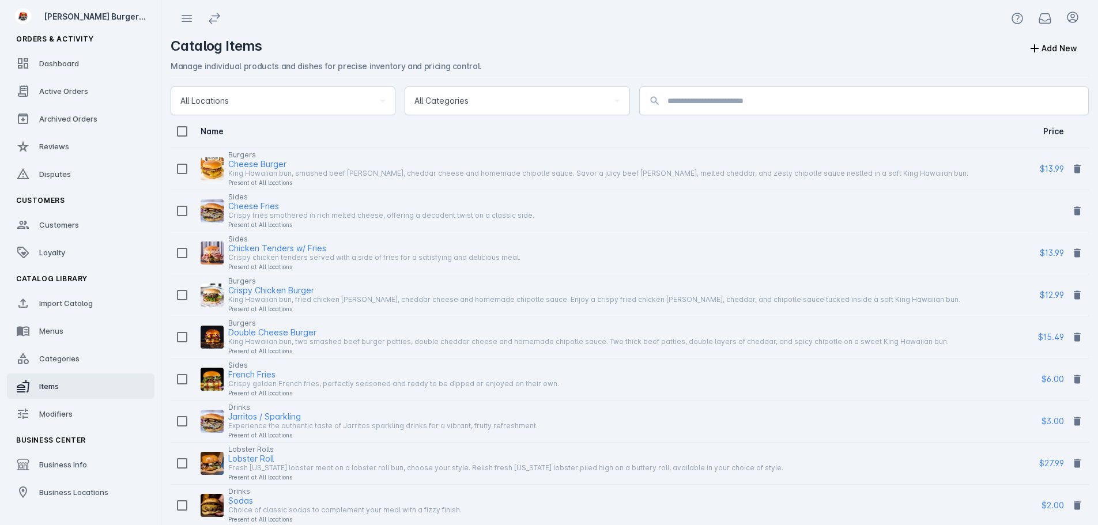
click at [267, 204] on div "Cheese Fries" at bounding box center [253, 206] width 51 height 14
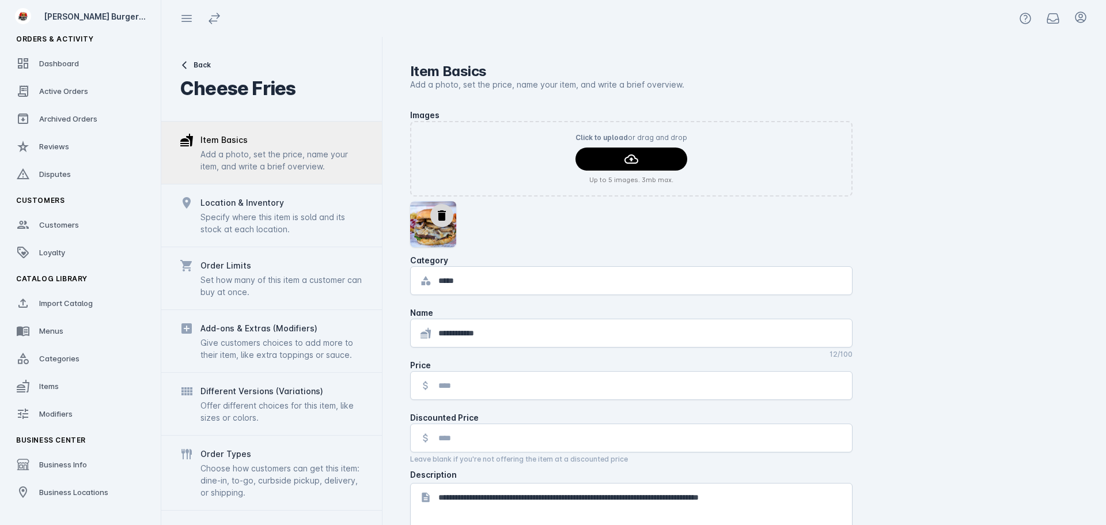
click at [467, 377] on div at bounding box center [641, 386] width 405 height 28
type input "******"
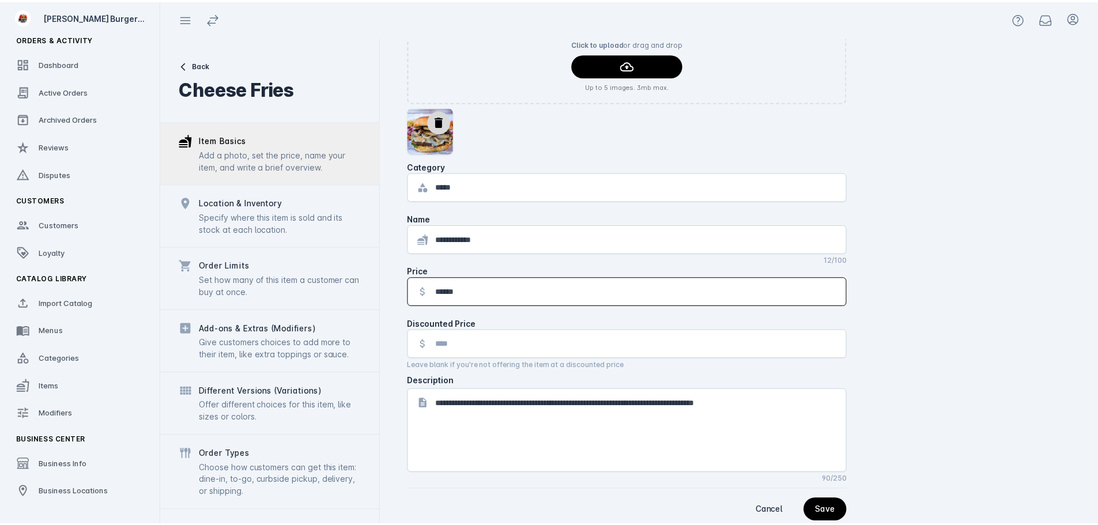
scroll to position [119, 0]
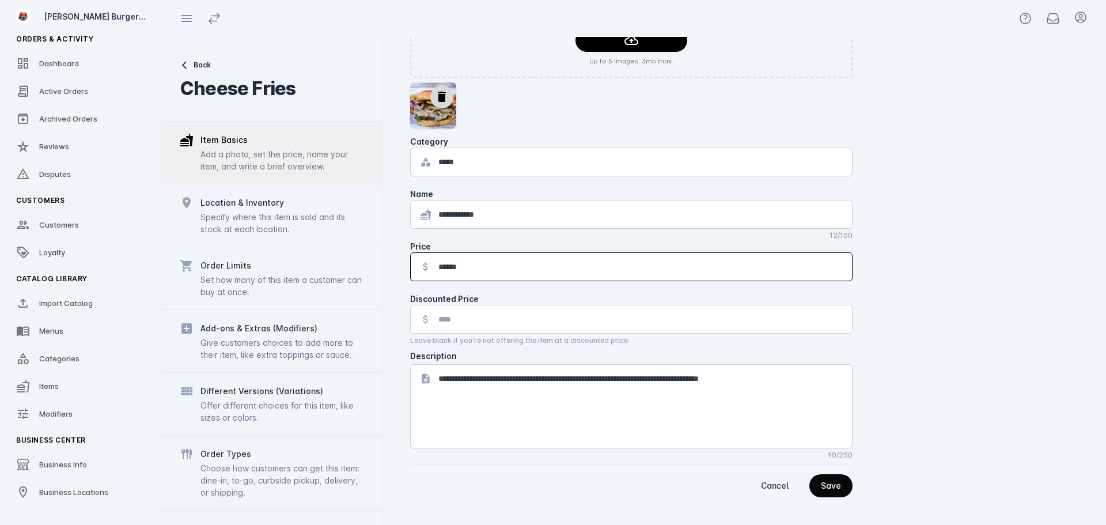
click at [835, 490] on div "Save" at bounding box center [831, 486] width 20 height 8
click at [37, 384] on link "Items" at bounding box center [81, 385] width 148 height 25
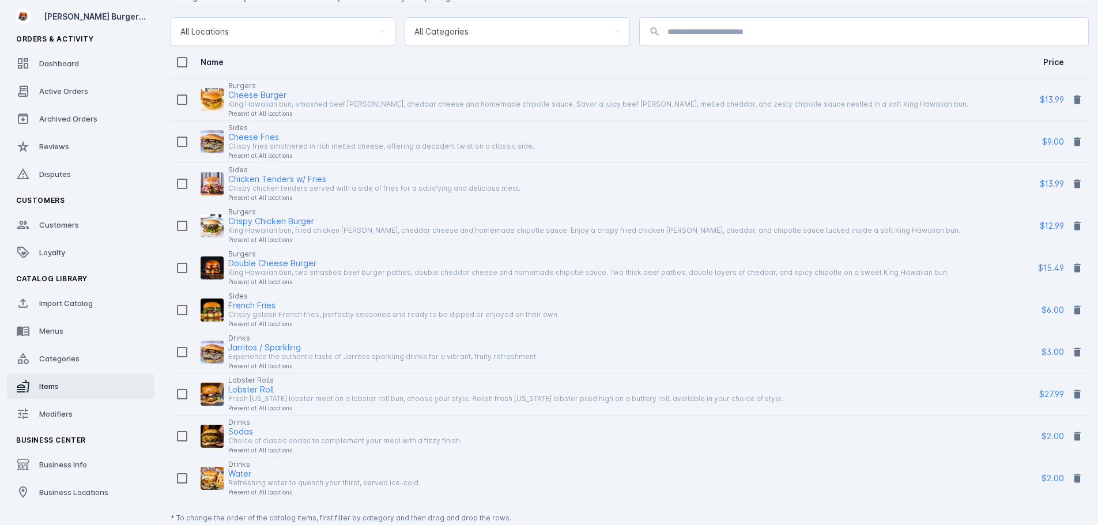
scroll to position [81, 0]
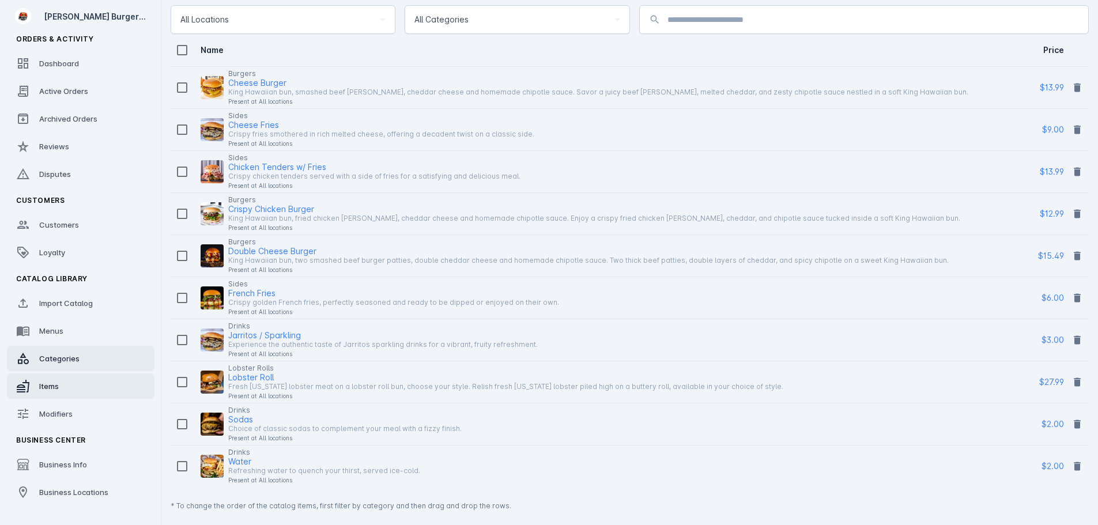
click at [67, 352] on link "Categories" at bounding box center [81, 358] width 148 height 25
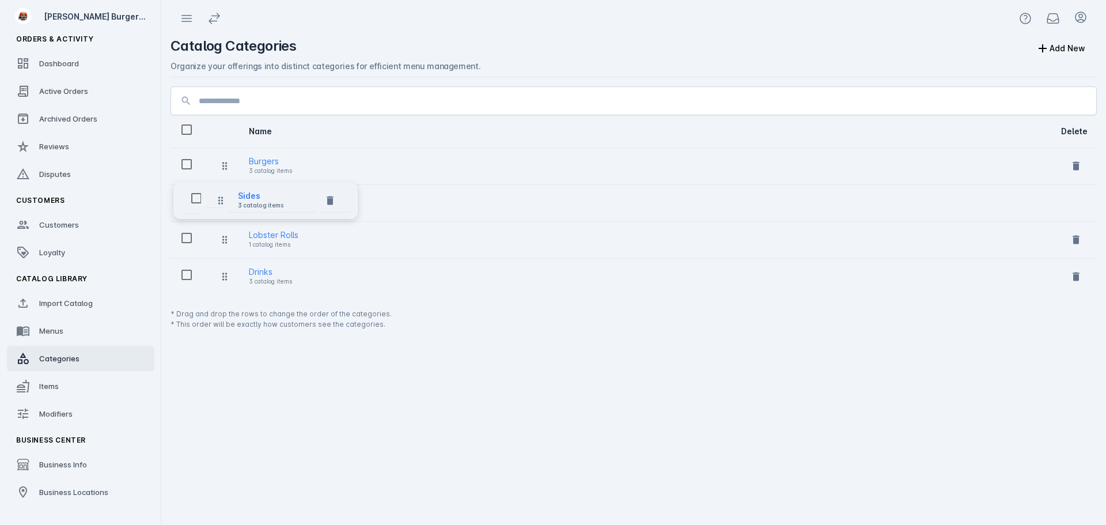
drag, startPoint x: 221, startPoint y: 244, endPoint x: 224, endPoint y: 205, distance: 39.3
drag, startPoint x: 224, startPoint y: 277, endPoint x: 223, endPoint y: 233, distance: 44.4
click at [64, 86] on span "Active Orders" at bounding box center [63, 90] width 49 height 9
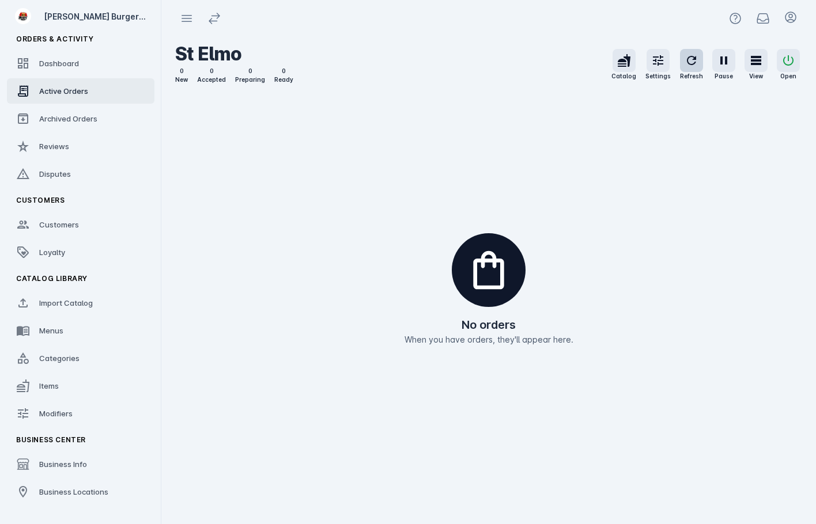
click at [691, 58] on icon "button" at bounding box center [692, 61] width 14 height 14
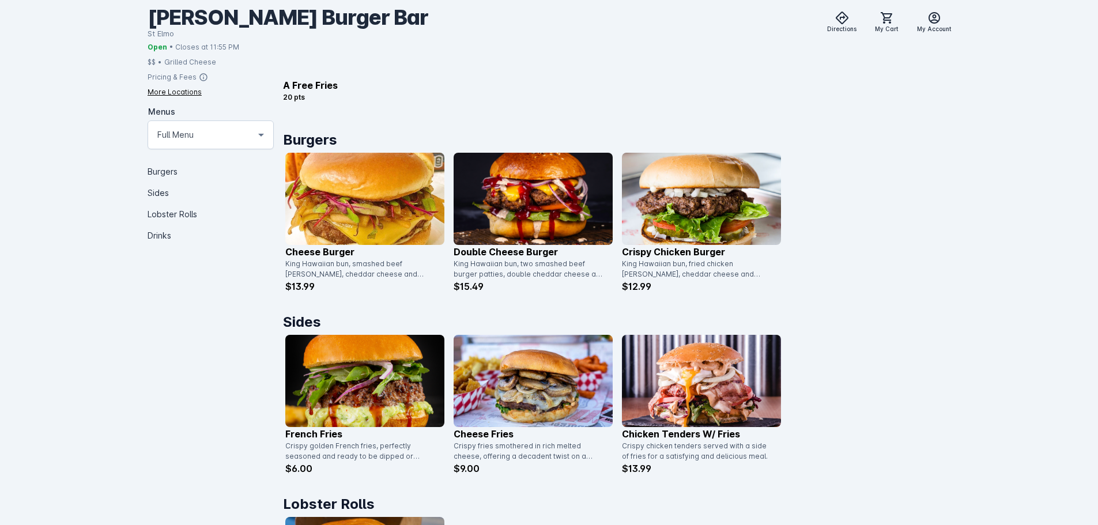
scroll to position [365, 0]
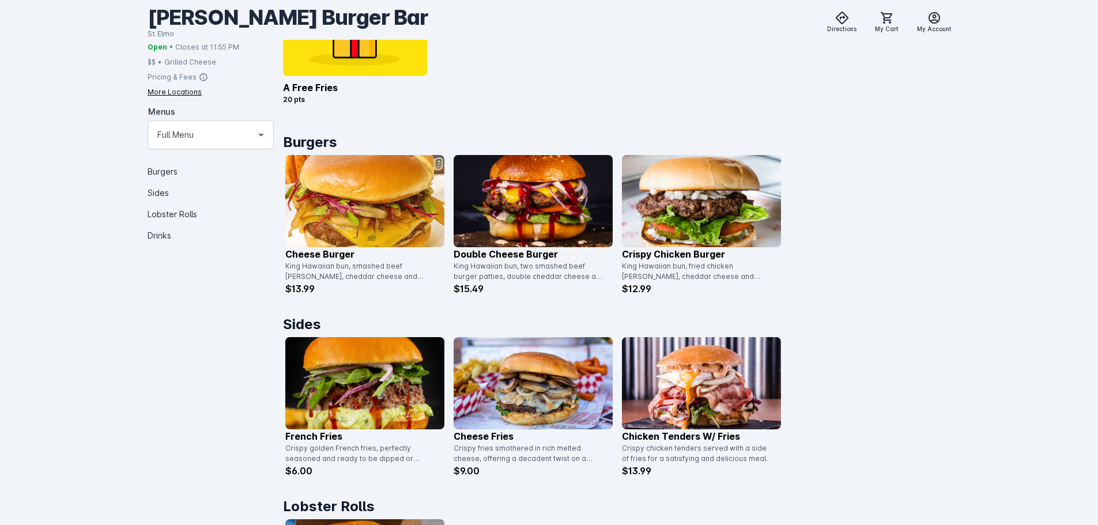
click at [558, 206] on img at bounding box center [532, 201] width 159 height 92
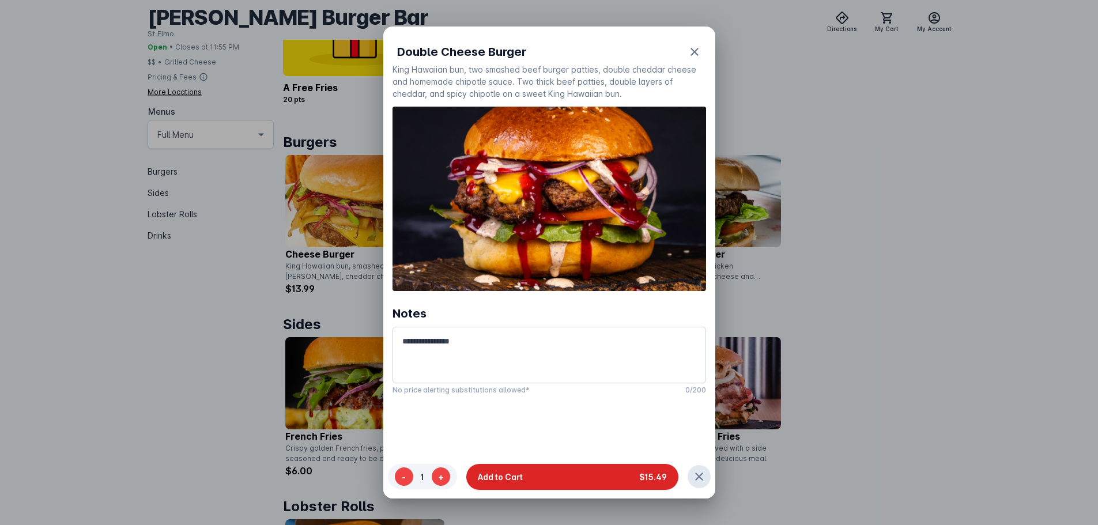
click at [550, 475] on button "Add to Cart $15.49" at bounding box center [572, 476] width 212 height 26
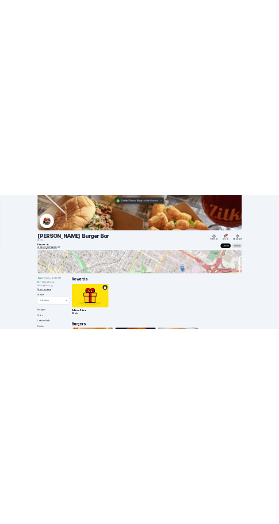
scroll to position [365, 0]
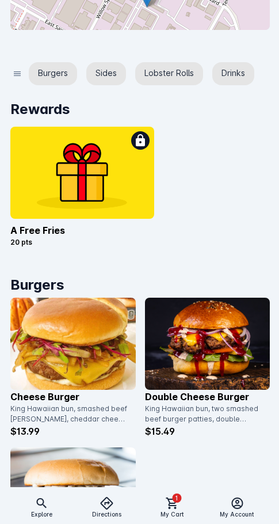
click at [213, 229] on div "A free Fries 20 pts" at bounding box center [140, 189] width 260 height 125
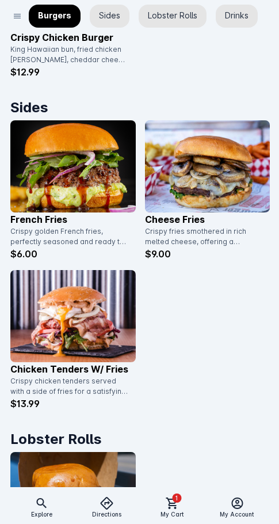
scroll to position [883, 0]
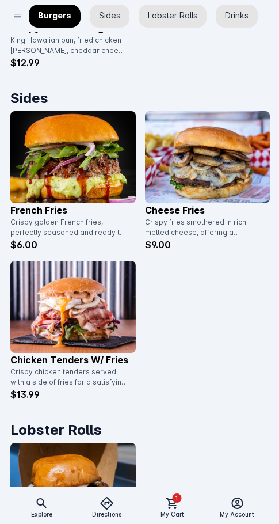
click at [197, 169] on img at bounding box center [208, 157] width 126 height 92
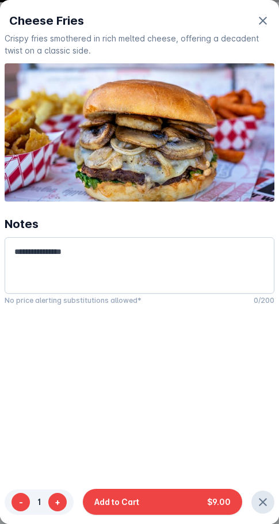
scroll to position [0, 0]
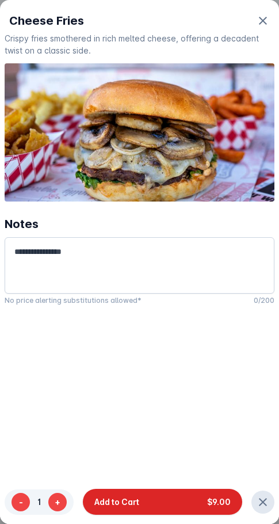
click at [134, 507] on span "Add to Cart" at bounding box center [117, 502] width 45 height 12
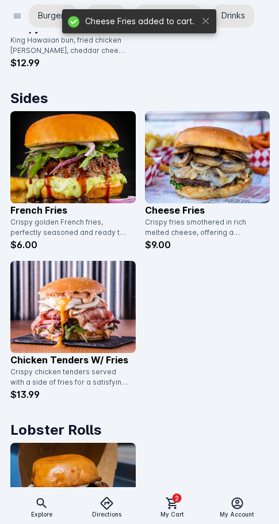
scroll to position [883, 0]
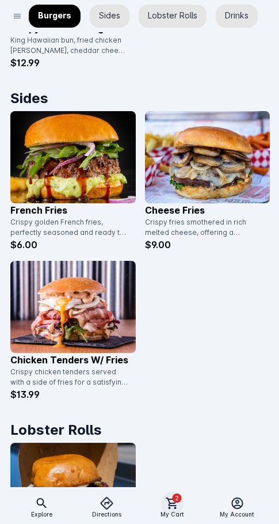
click at [176, 507] on icon at bounding box center [172, 504] width 12 height 12
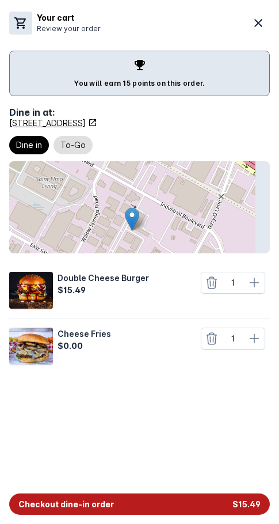
click at [157, 505] on button "Checkout dine-in order $15.49" at bounding box center [139, 504] width 261 height 21
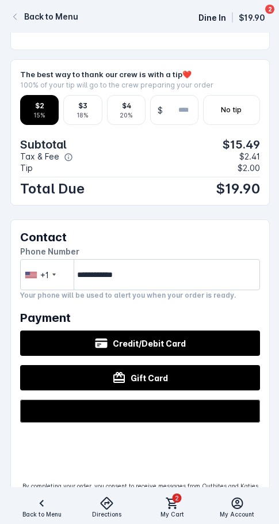
scroll to position [519, 0]
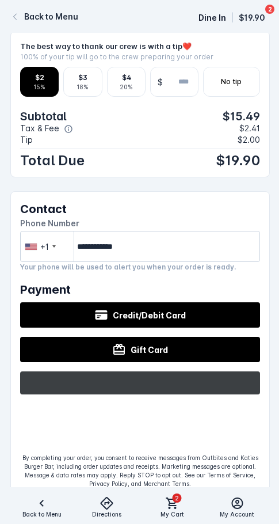
click at [157, 372] on icon "@import url(//fonts.googleapis.com/css?family=Google+Sans_old:500) ••••••" at bounding box center [165, 382] width 75 height 21
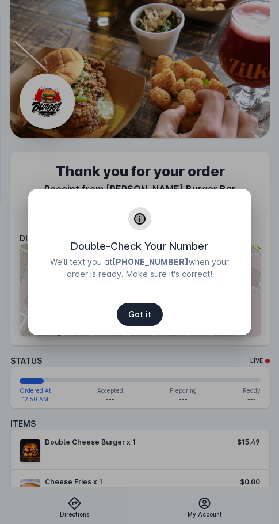
click at [137, 316] on span "Got it" at bounding box center [139, 315] width 23 height 8
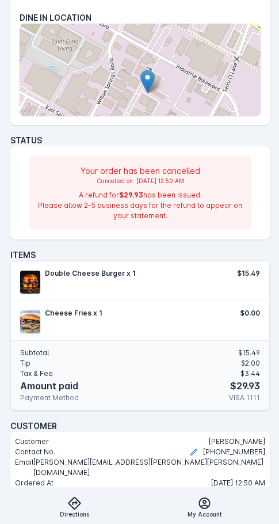
scroll to position [283, 0]
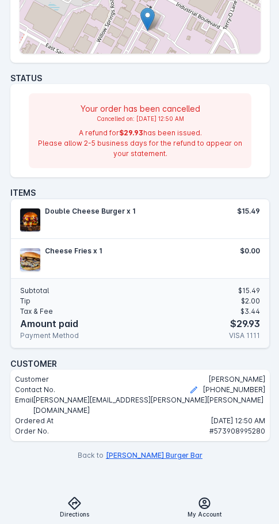
click at [158, 451] on button "Katies Burger Bar" at bounding box center [154, 456] width 97 height 10
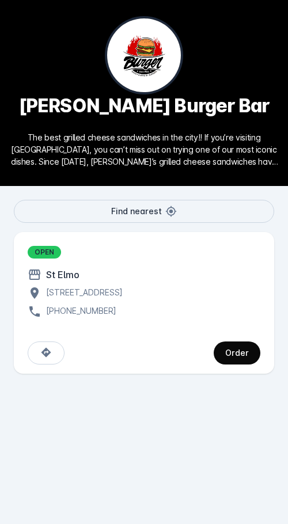
click at [235, 357] on div "Order" at bounding box center [237, 353] width 24 height 8
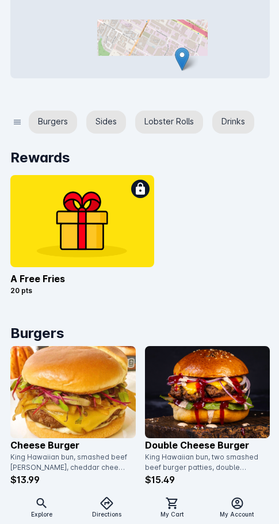
scroll to position [519, 0]
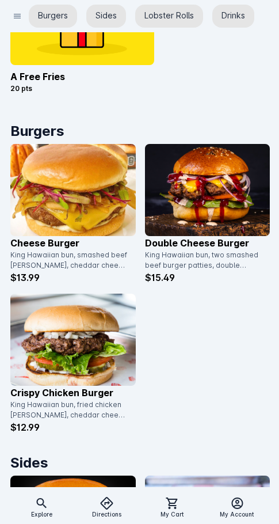
click at [204, 210] on img at bounding box center [208, 190] width 126 height 92
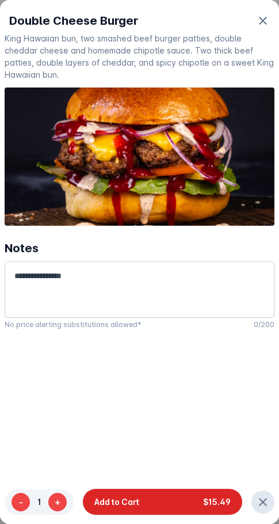
drag, startPoint x: 162, startPoint y: 505, endPoint x: 162, endPoint y: 499, distance: 6.3
click at [162, 499] on button "Add to Cart $15.49" at bounding box center [163, 502] width 160 height 26
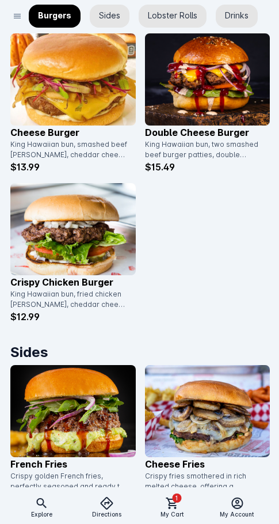
scroll to position [980, 0]
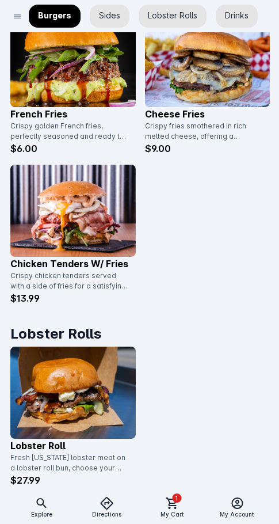
click at [72, 385] on img at bounding box center [73, 393] width 126 height 92
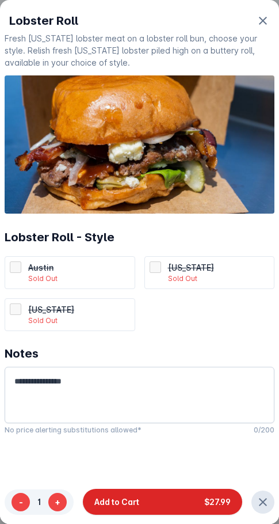
drag, startPoint x: 117, startPoint y: 509, endPoint x: 113, endPoint y: 357, distance: 152.2
click at [117, 508] on button "Add to Cart $27.99" at bounding box center [163, 502] width 160 height 26
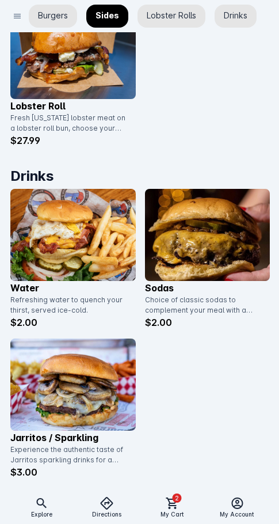
scroll to position [1321, 0]
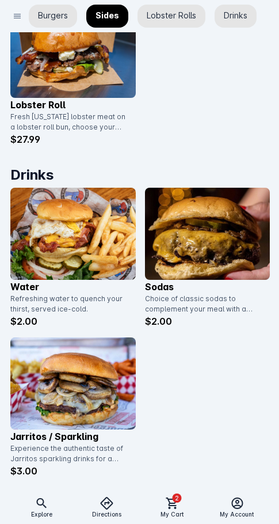
click at [88, 383] on img at bounding box center [73, 384] width 126 height 92
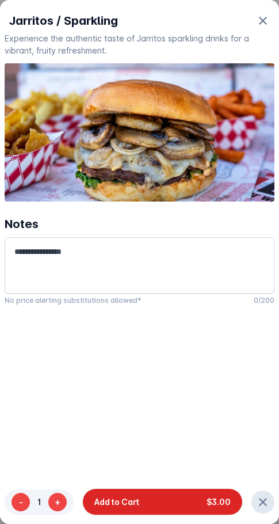
click at [135, 500] on span "Add to Cart" at bounding box center [117, 502] width 45 height 12
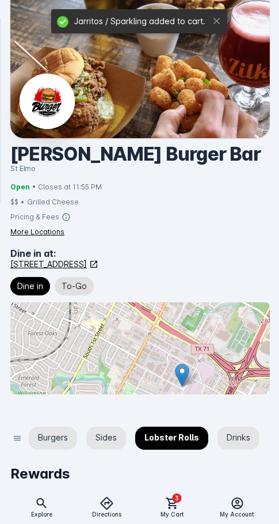
scroll to position [1321, 0]
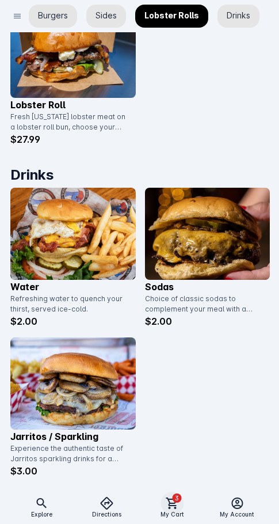
click at [179, 500] on span "3" at bounding box center [176, 498] width 9 height 9
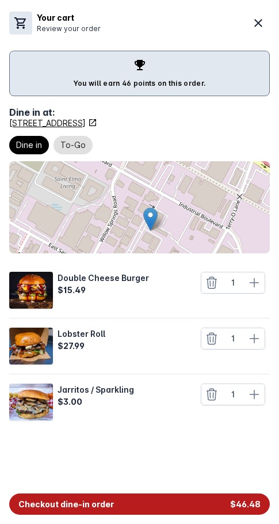
click at [141, 509] on button "Checkout dine-in order $46.48" at bounding box center [139, 504] width 261 height 21
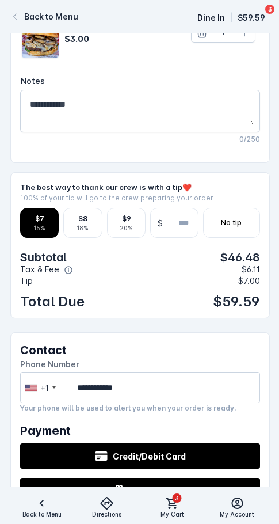
scroll to position [519, 0]
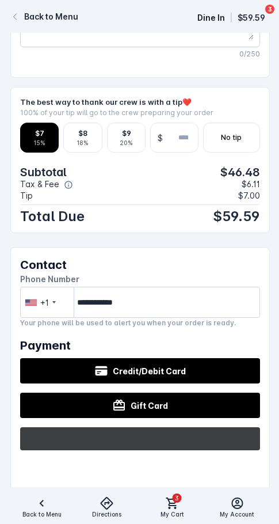
click at [136, 431] on image "Buy with GPay" at bounding box center [145, 439] width 22 height 17
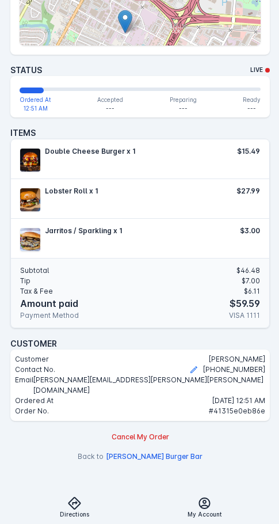
scroll to position [292, 0]
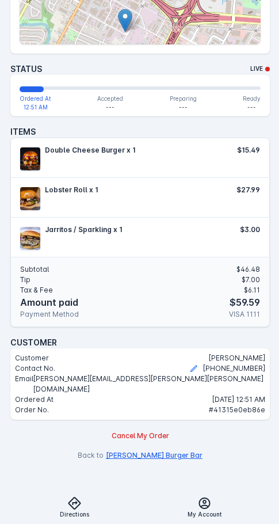
click at [157, 451] on button "Katies Burger Bar" at bounding box center [154, 456] width 97 height 10
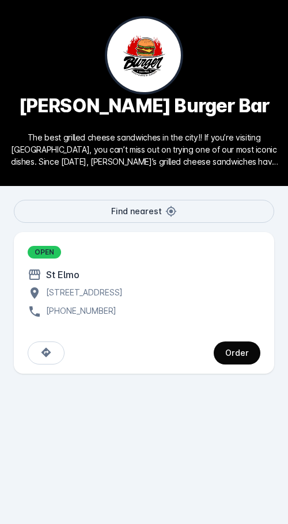
click at [229, 354] on div "Order" at bounding box center [237, 353] width 24 height 8
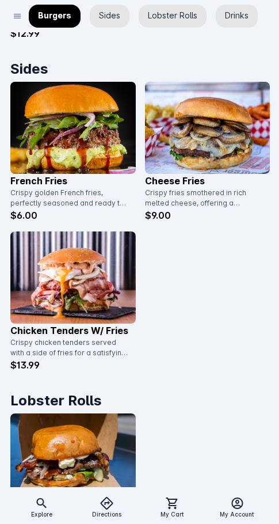
scroll to position [922, 0]
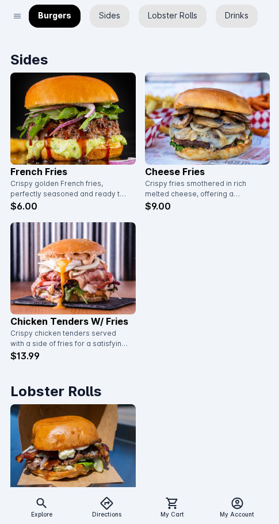
click at [80, 120] on img at bounding box center [73, 119] width 126 height 92
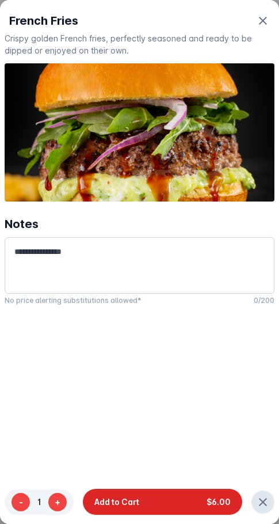
click at [142, 511] on button "Add to Cart $6.00" at bounding box center [163, 502] width 160 height 26
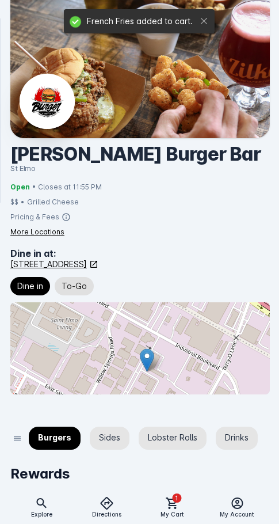
scroll to position [922, 0]
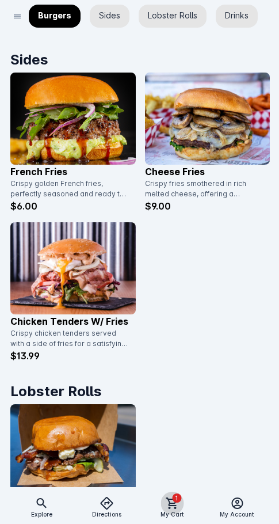
click at [168, 504] on icon at bounding box center [172, 504] width 14 height 14
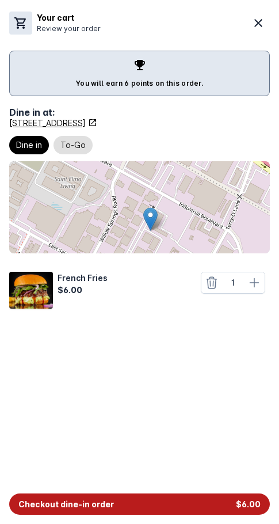
click at [166, 504] on button "Checkout dine-in order $6.00" at bounding box center [139, 504] width 261 height 21
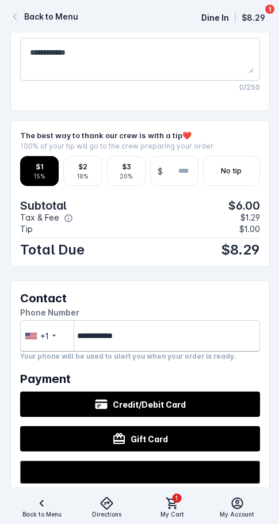
scroll to position [403, 0]
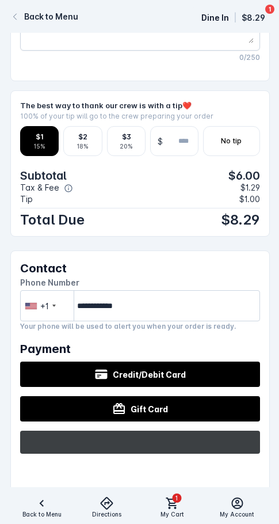
click at [152, 434] on image "Buy with GPay" at bounding box center [145, 442] width 22 height 17
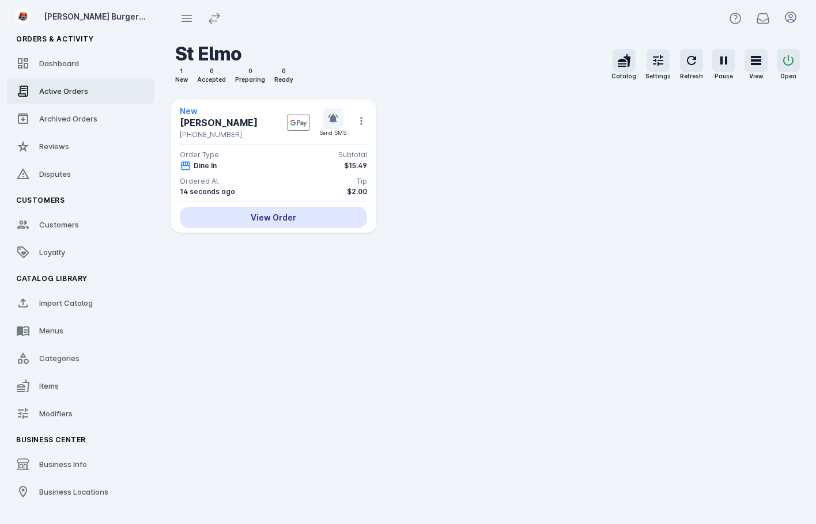
drag, startPoint x: 307, startPoint y: 219, endPoint x: 312, endPoint y: 209, distance: 11.6
click at [307, 219] on div "View Order" at bounding box center [273, 217] width 187 height 21
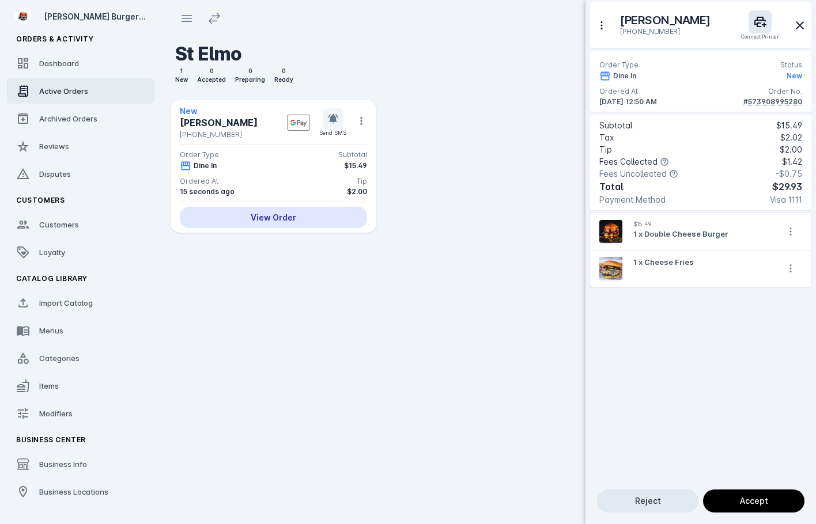
click at [357, 122] on div at bounding box center [408, 262] width 816 height 524
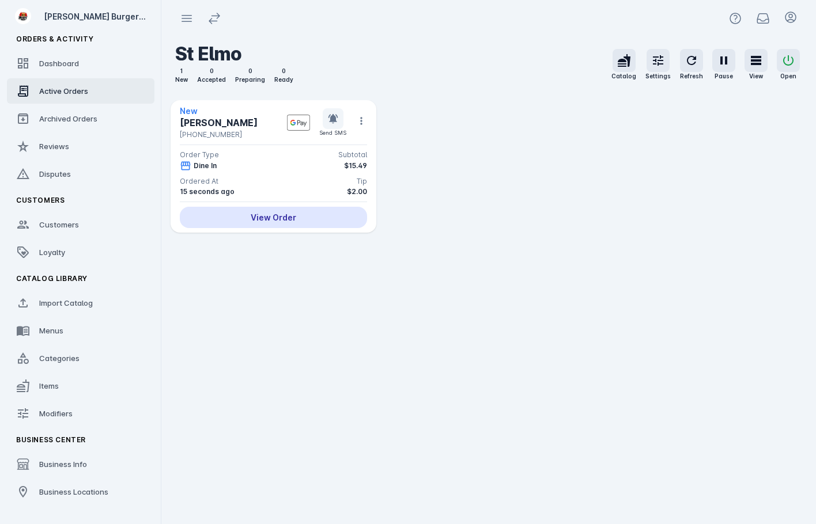
click at [361, 122] on icon at bounding box center [362, 121] width 12 height 12
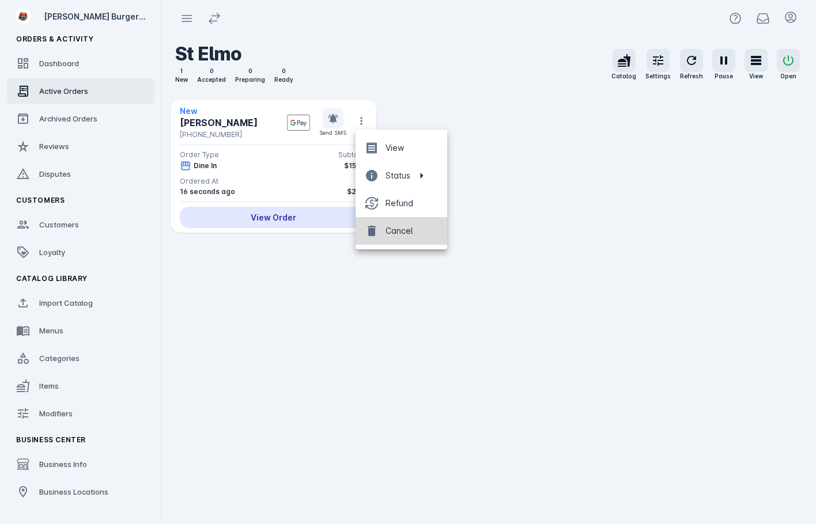
click at [405, 228] on span "Cancel" at bounding box center [398, 231] width 27 height 14
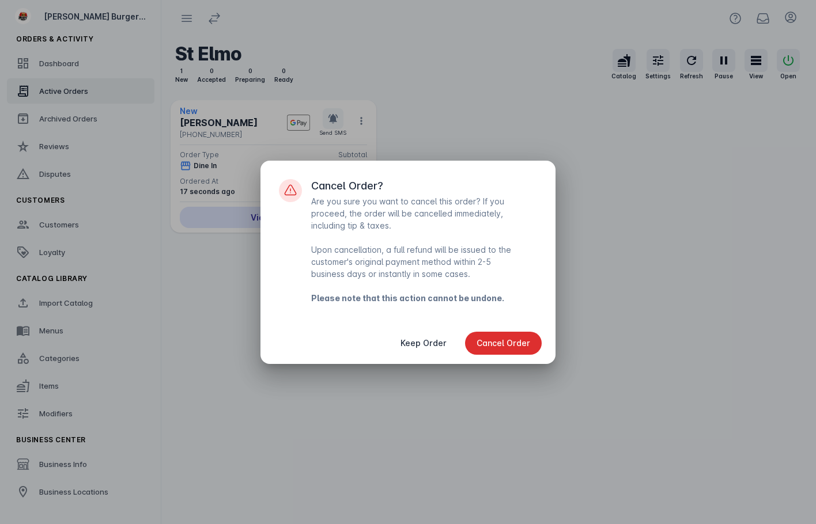
click at [519, 343] on span "Cancel Order" at bounding box center [504, 343] width 54 height 8
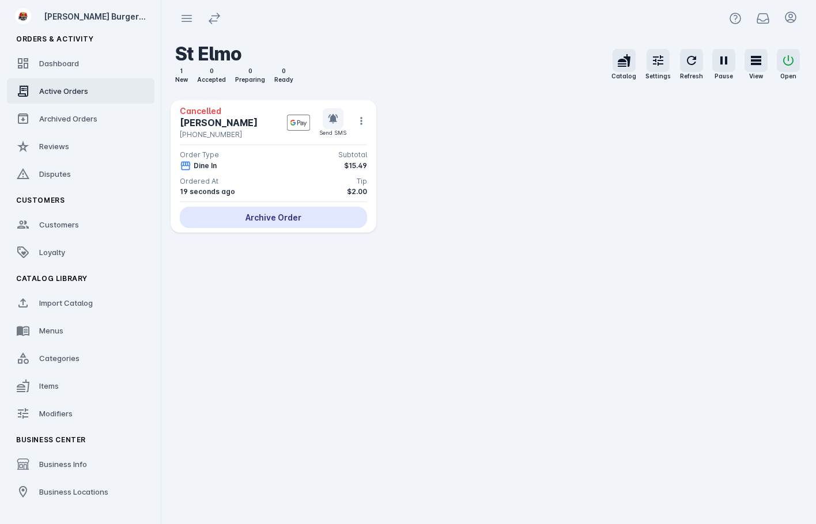
click at [293, 216] on div "Archive Order" at bounding box center [273, 217] width 187 height 21
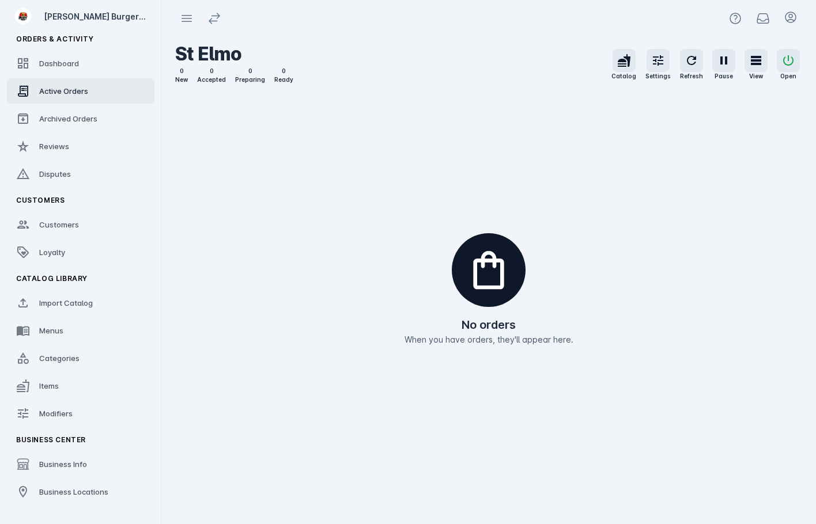
click at [746, 186] on div "No orders When you have orders, they'll appear here." at bounding box center [488, 289] width 655 height 470
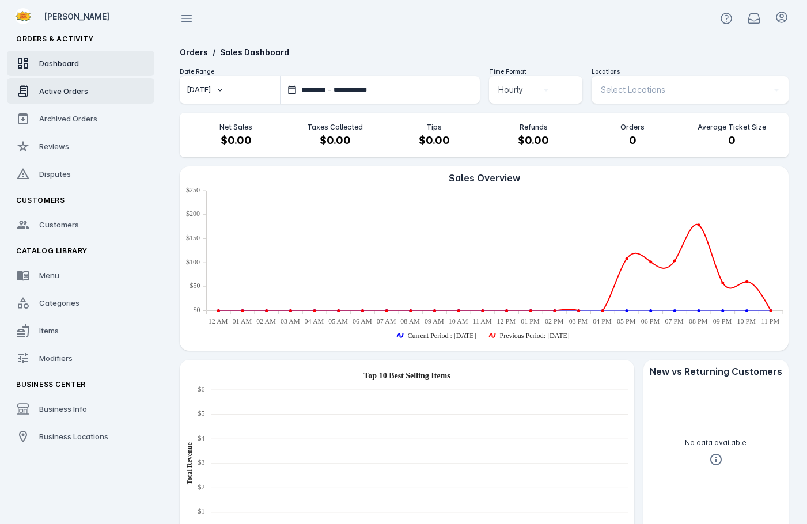
click at [52, 97] on link "Active Orders" at bounding box center [81, 90] width 148 height 25
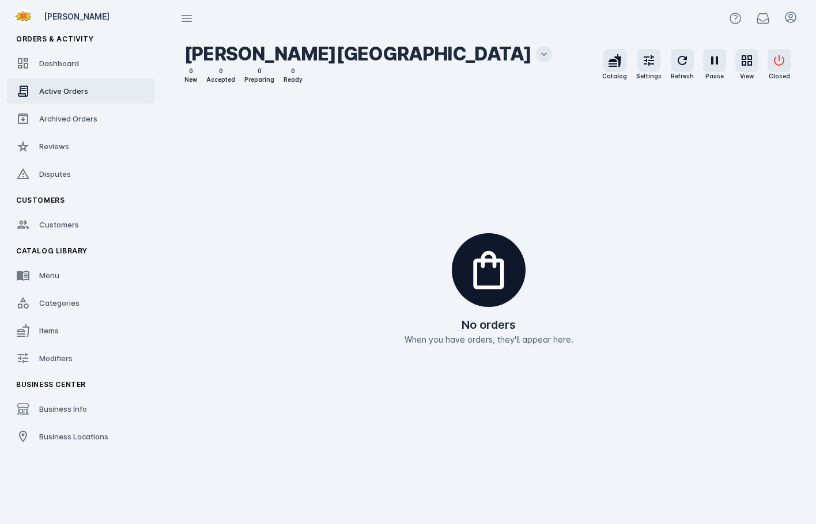
click at [536, 61] on mat-icon at bounding box center [544, 54] width 16 height 16
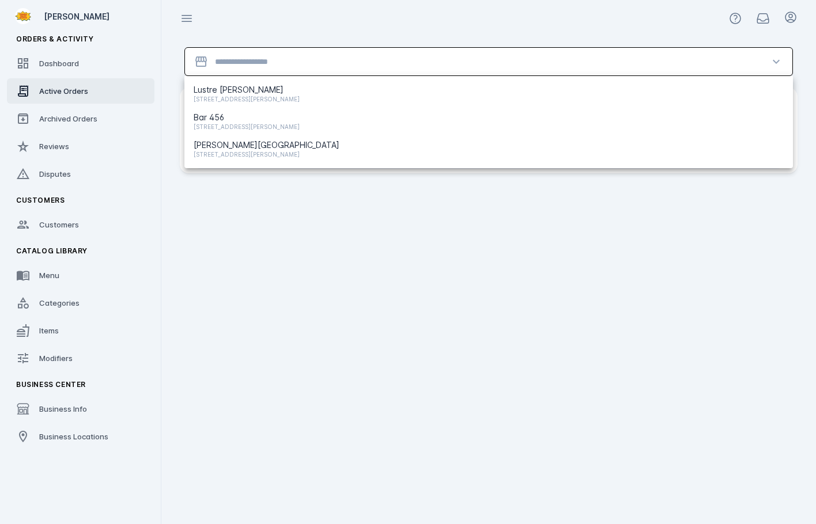
click at [304, 62] on input "Location" at bounding box center [488, 62] width 547 height 14
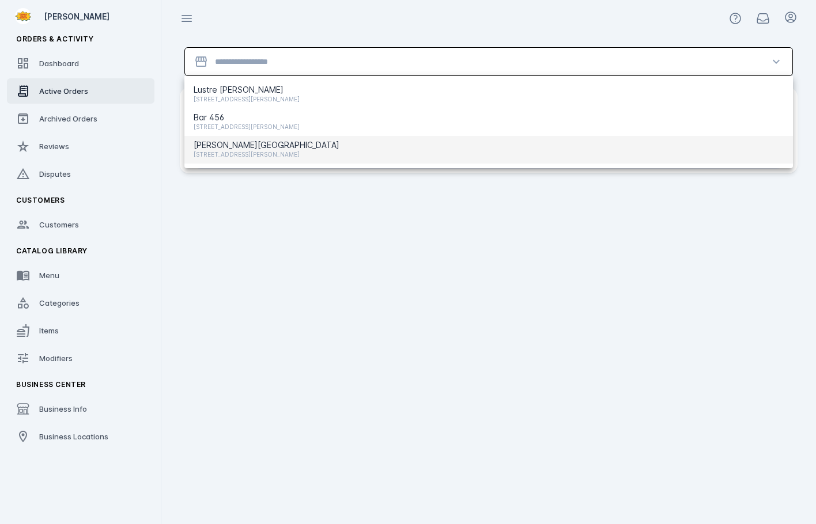
click at [251, 148] on span "[STREET_ADDRESS][PERSON_NAME]" at bounding box center [267, 155] width 146 height 14
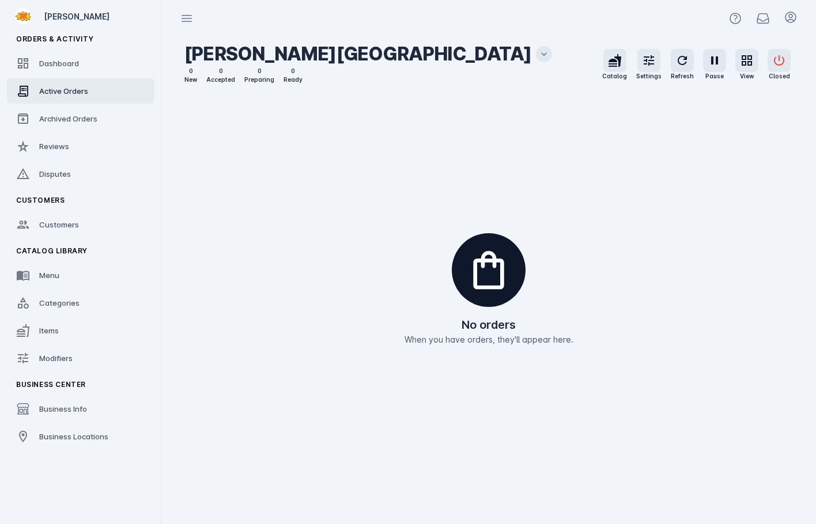
click at [538, 57] on icon at bounding box center [544, 54] width 12 height 12
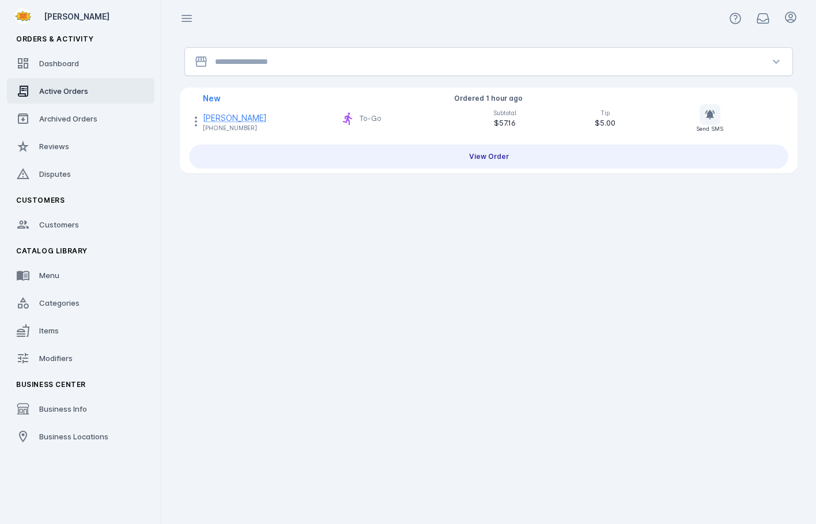
click at [299, 61] on input "Location" at bounding box center [488, 62] width 547 height 14
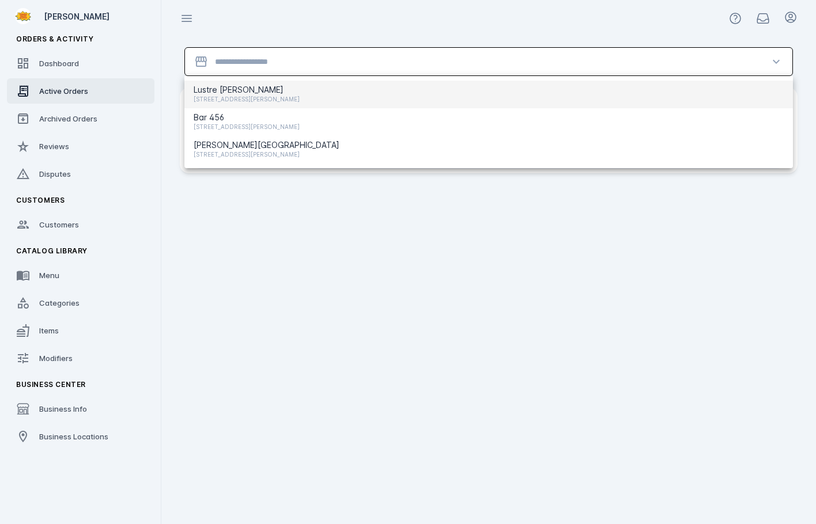
click at [281, 95] on span "[STREET_ADDRESS][PERSON_NAME]" at bounding box center [247, 99] width 106 height 14
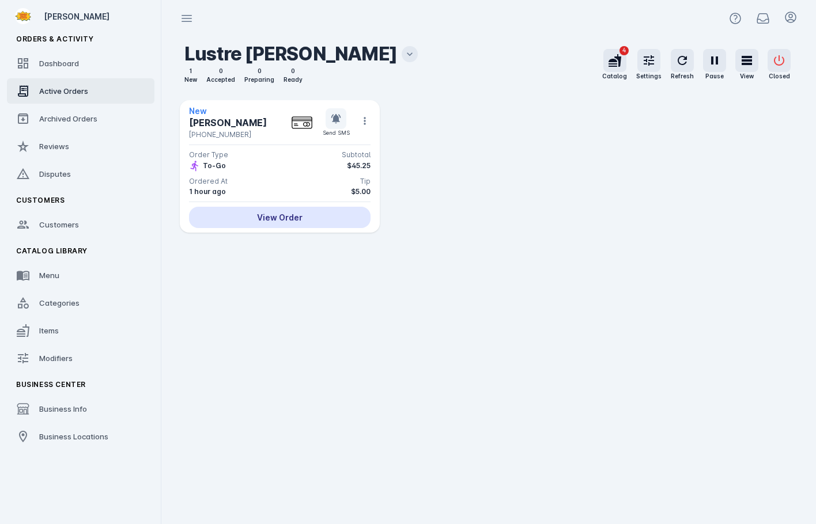
click at [347, 221] on div "View Order" at bounding box center [280, 217] width 182 height 21
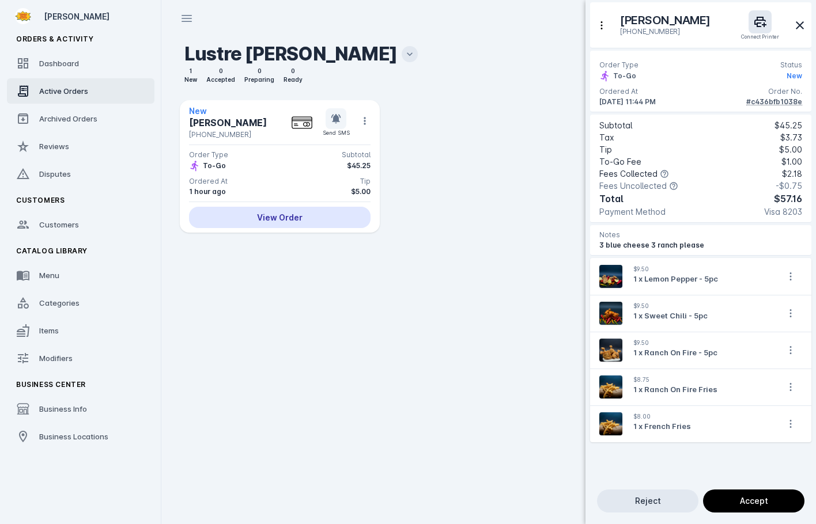
click at [498, 236] on div at bounding box center [408, 262] width 816 height 524
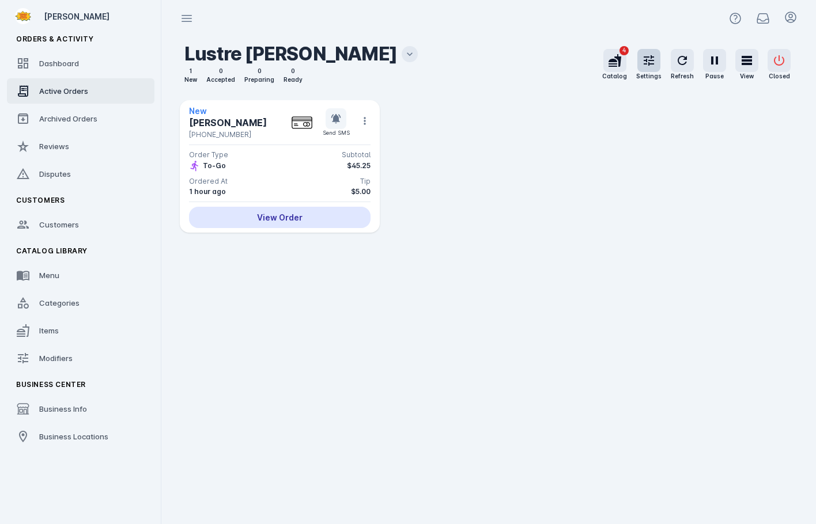
click at [648, 65] on icon "button" at bounding box center [649, 61] width 14 height 14
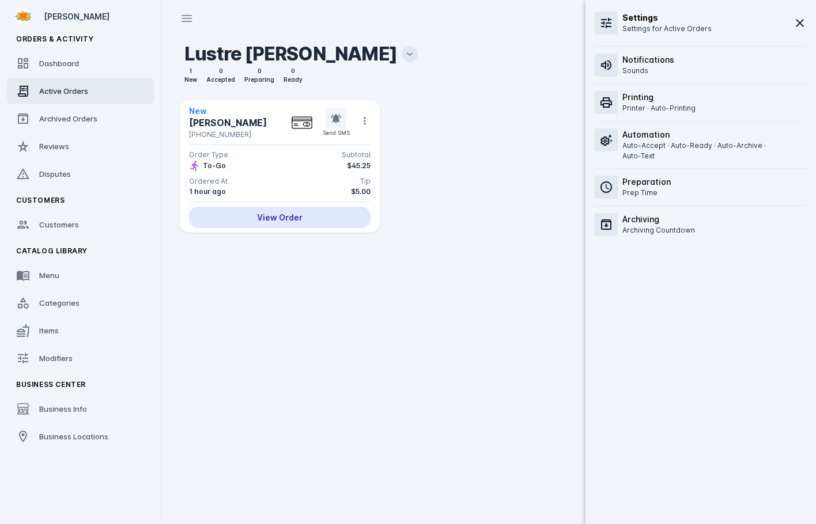
click at [473, 192] on div at bounding box center [408, 262] width 816 height 524
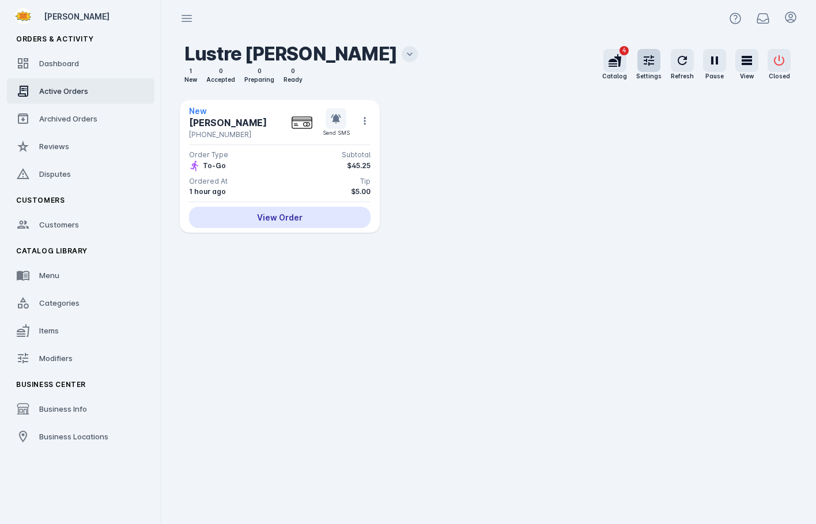
click at [643, 52] on button "button" at bounding box center [648, 60] width 23 height 23
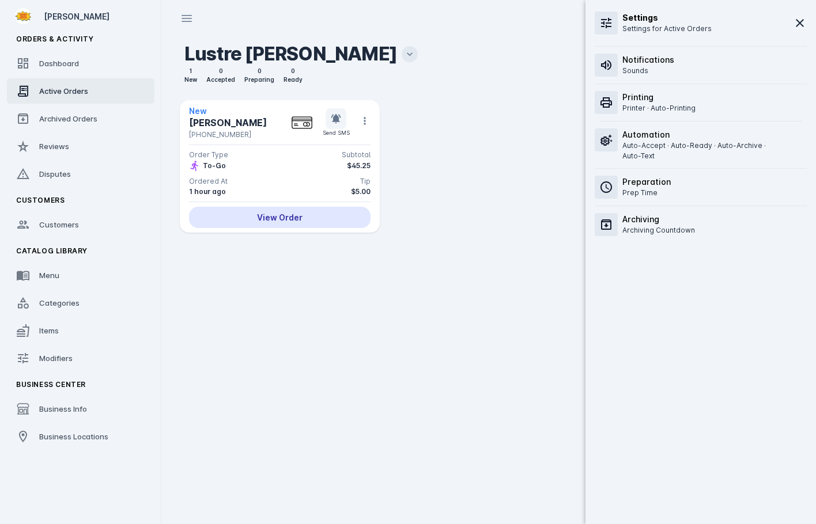
click at [652, 66] on p "Sounds" at bounding box center [648, 71] width 52 height 10
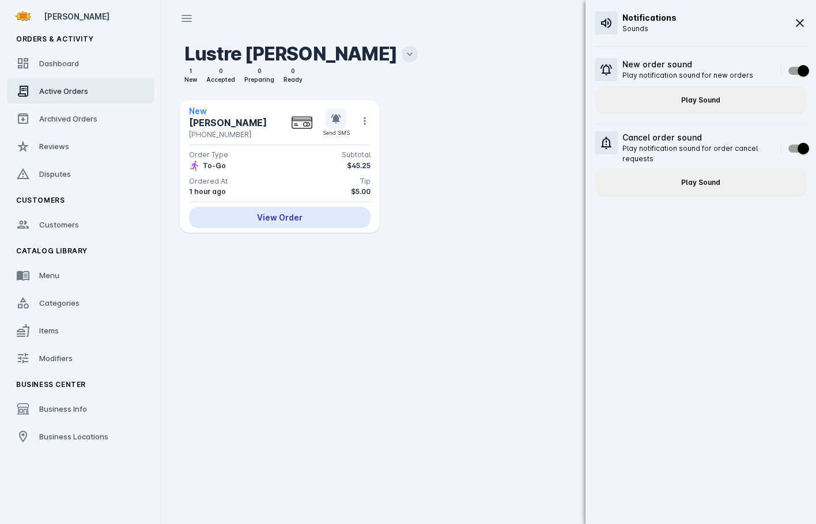
click at [545, 103] on div at bounding box center [408, 262] width 816 height 524
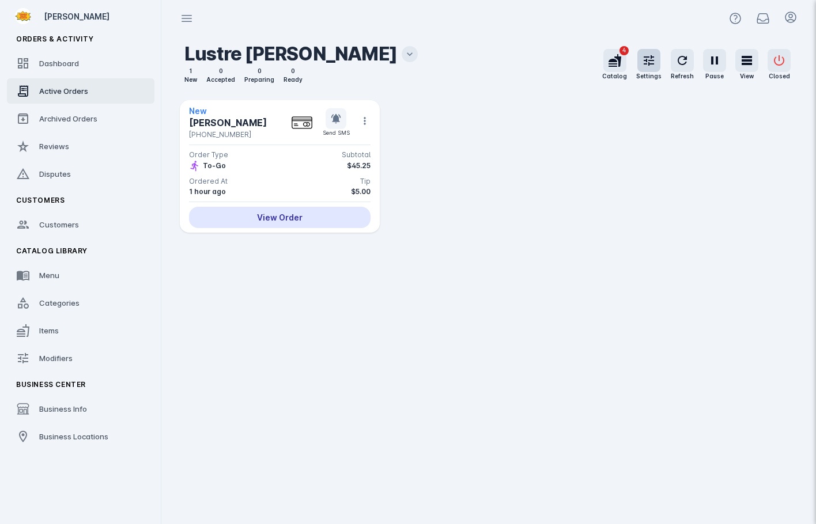
click at [647, 62] on icon "button" at bounding box center [649, 61] width 14 height 14
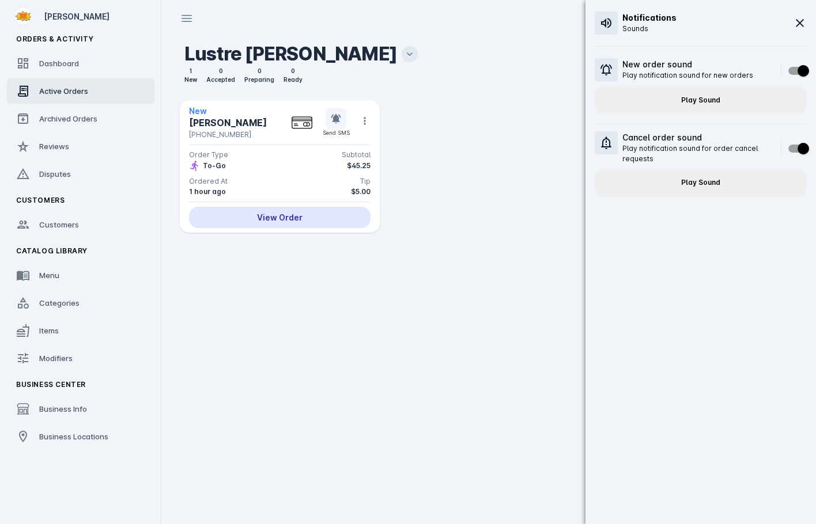
click at [542, 95] on div at bounding box center [408, 262] width 816 height 524
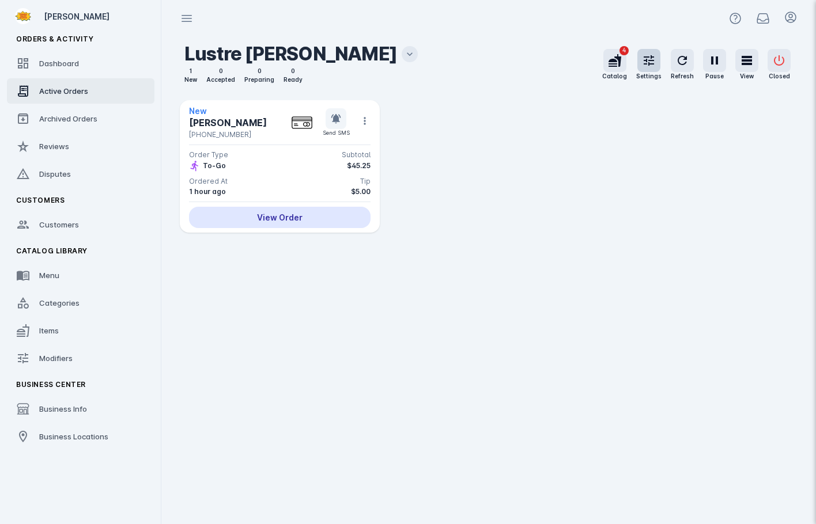
click at [647, 59] on icon "button" at bounding box center [649, 61] width 14 height 14
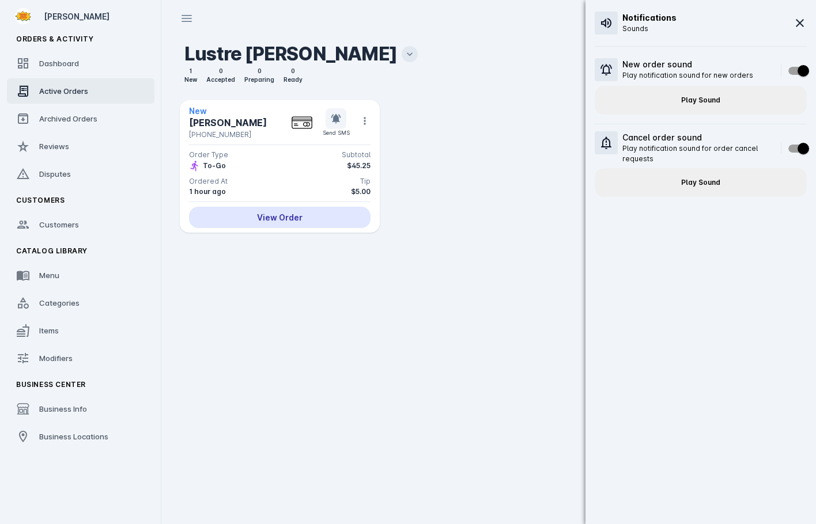
click at [497, 235] on div at bounding box center [408, 262] width 816 height 524
